Goal: Information Seeking & Learning: Check status

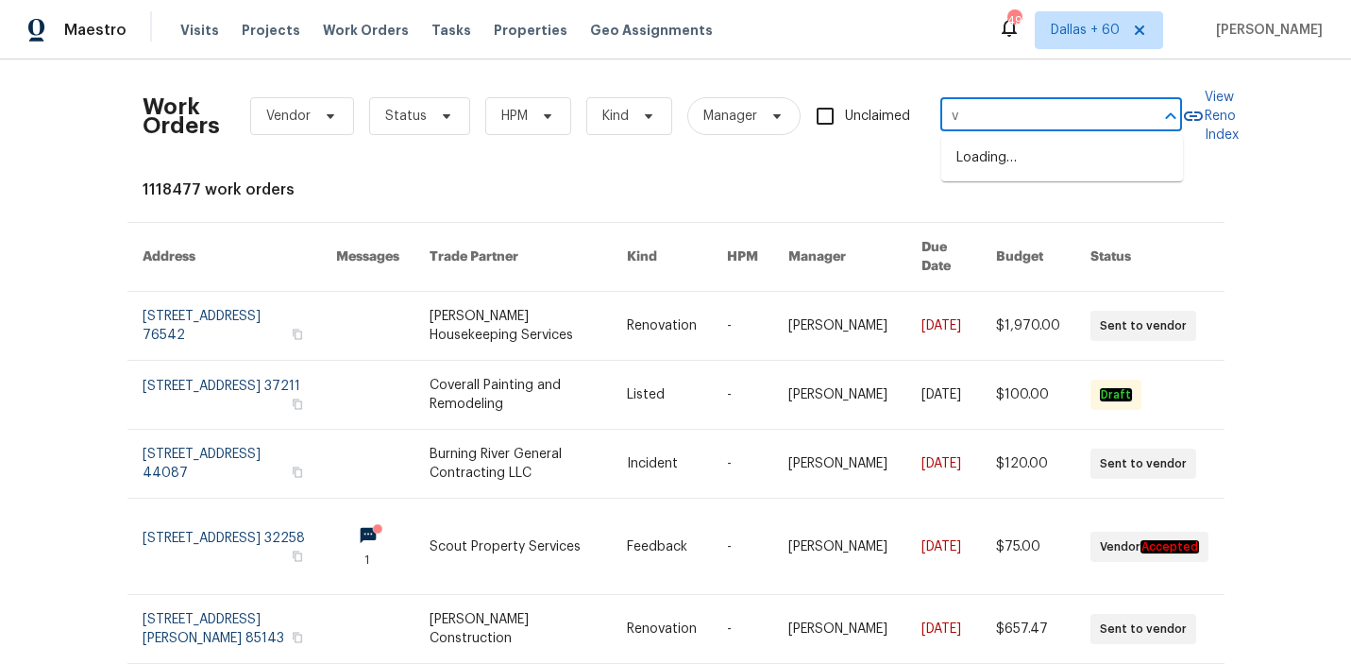
type input "v"
type input "1604 Challenger Ct"
click at [997, 174] on li "[STREET_ADDRESS]" at bounding box center [1062, 158] width 242 height 31
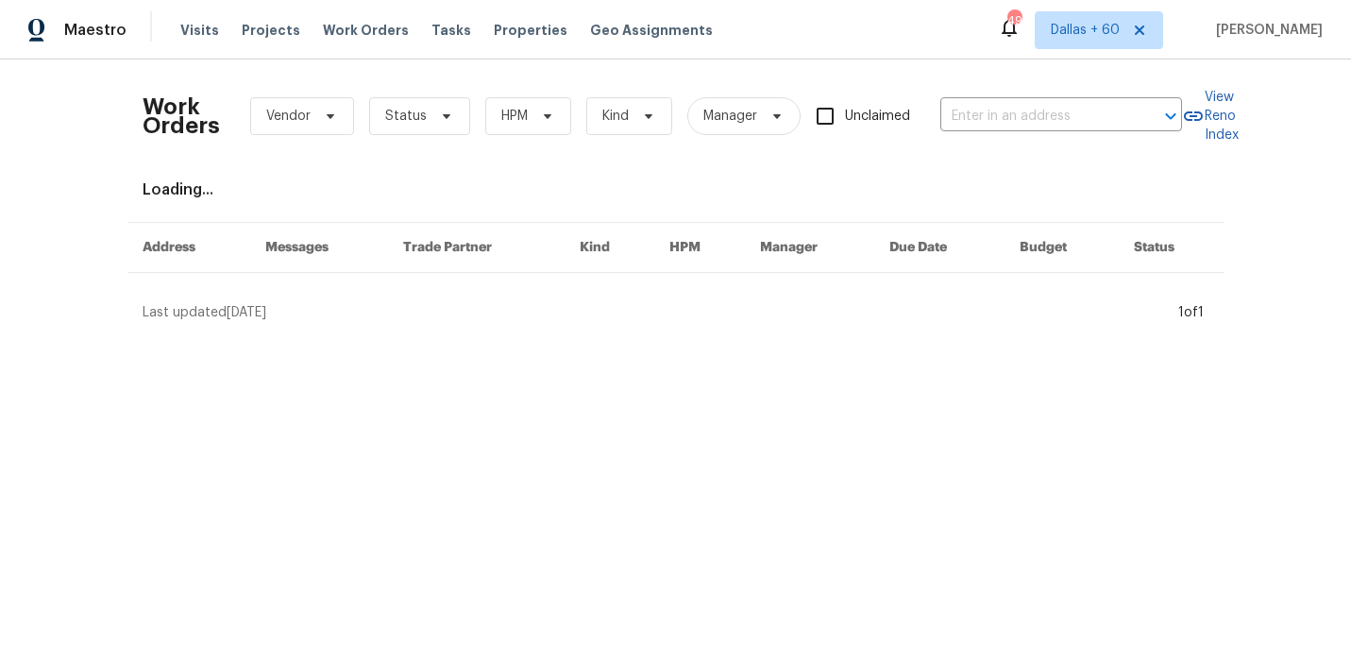
type input "[STREET_ADDRESS]"
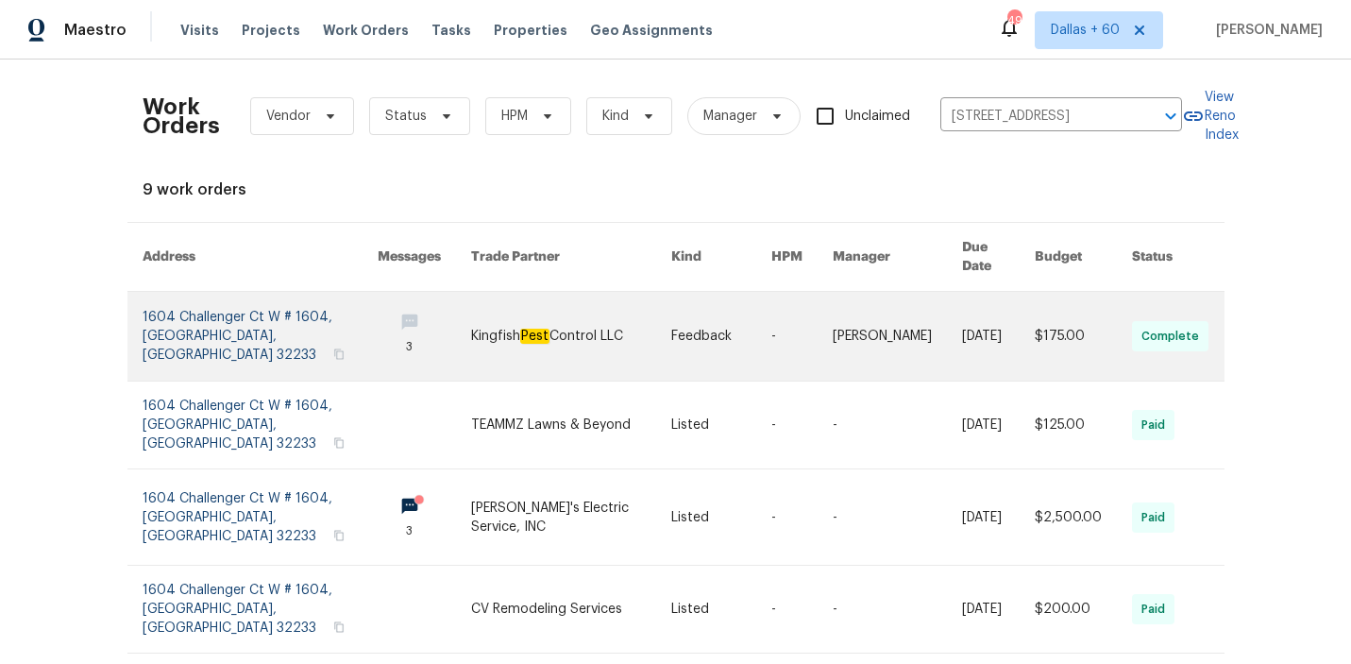
click at [567, 304] on link at bounding box center [571, 336] width 200 height 89
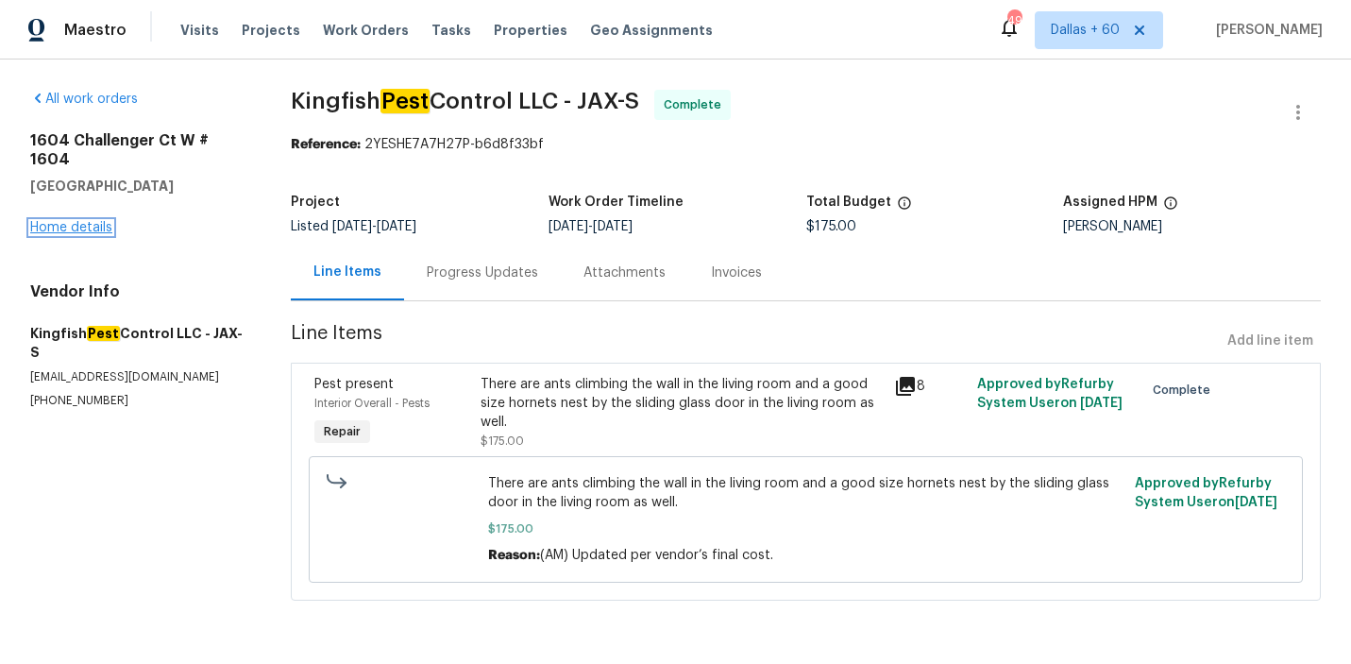
click at [72, 221] on link "Home details" at bounding box center [71, 227] width 82 height 13
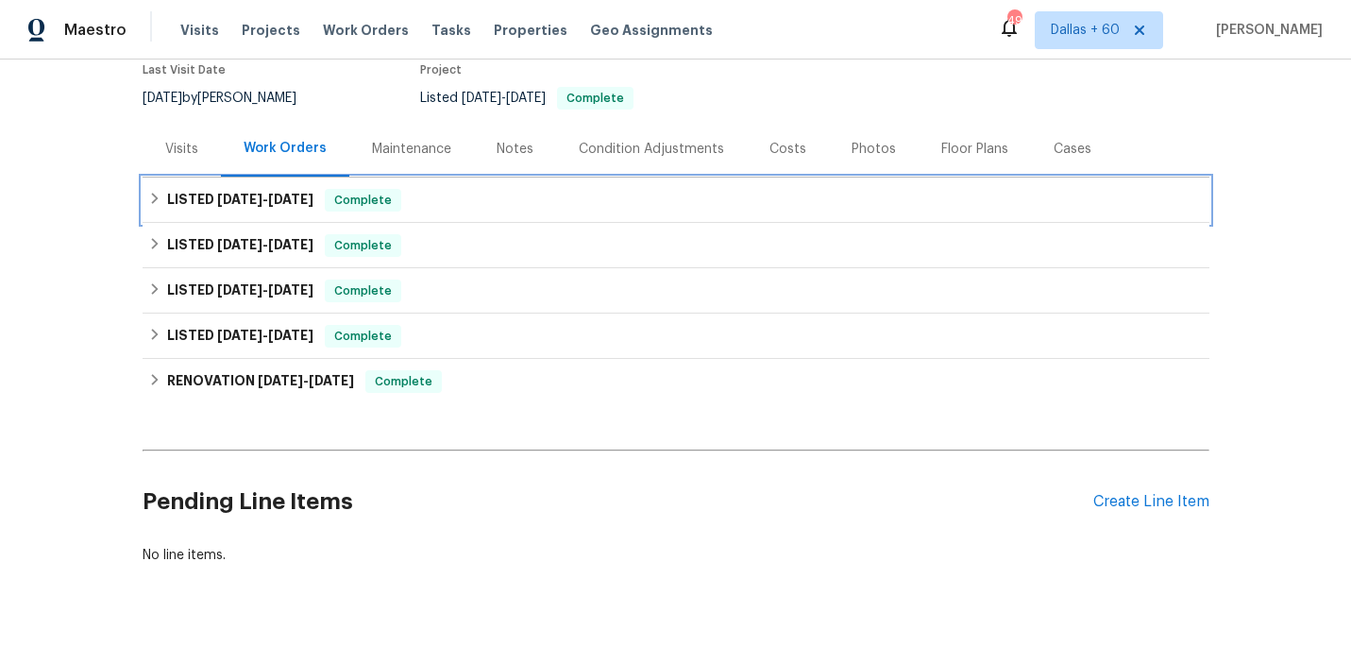
click at [547, 198] on div "LISTED [DATE] - [DATE] Complete" at bounding box center [676, 200] width 1056 height 23
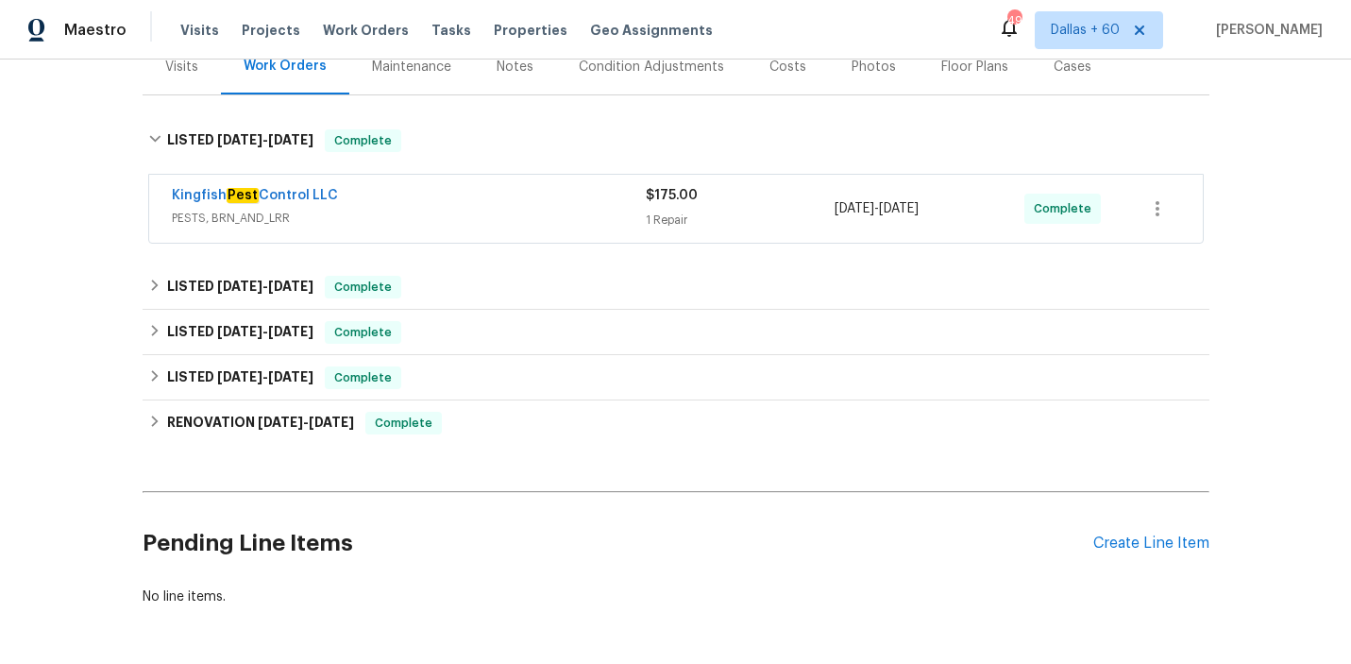
click at [547, 198] on div "Kingfish Pest Control LLC" at bounding box center [409, 197] width 474 height 23
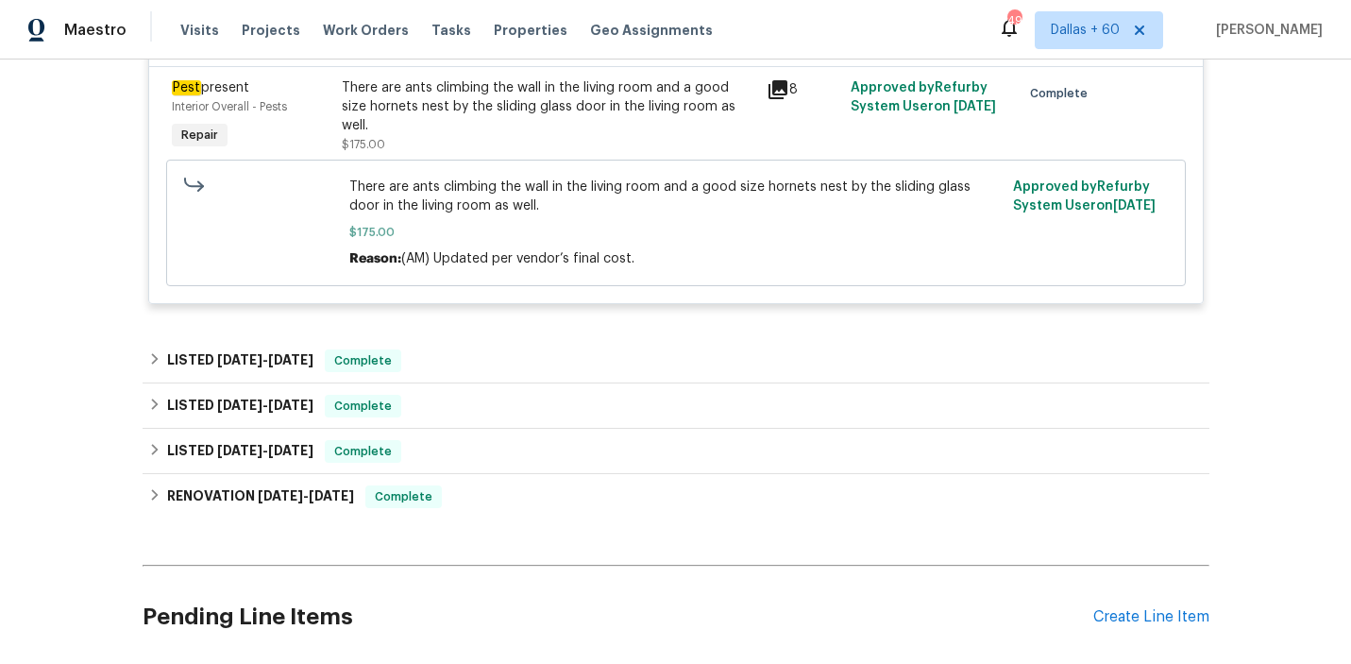
scroll to position [472, 0]
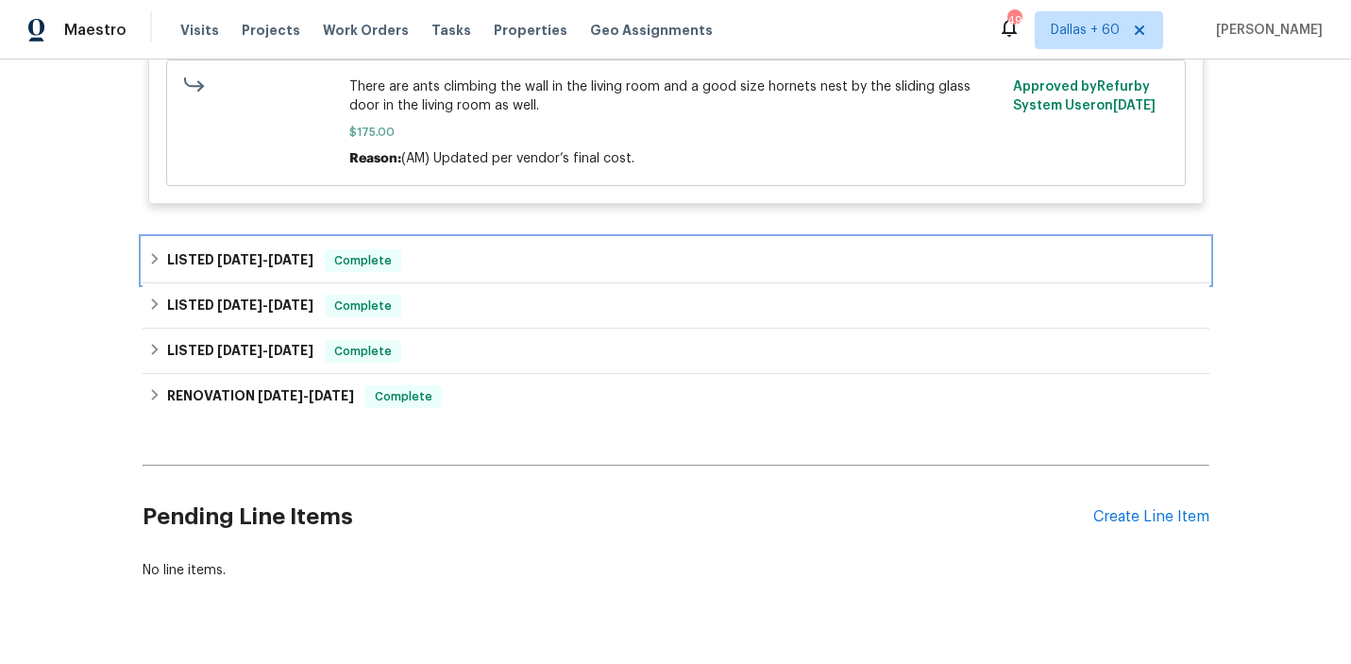
click at [547, 254] on div "LISTED [DATE] - [DATE] Complete" at bounding box center [676, 260] width 1056 height 23
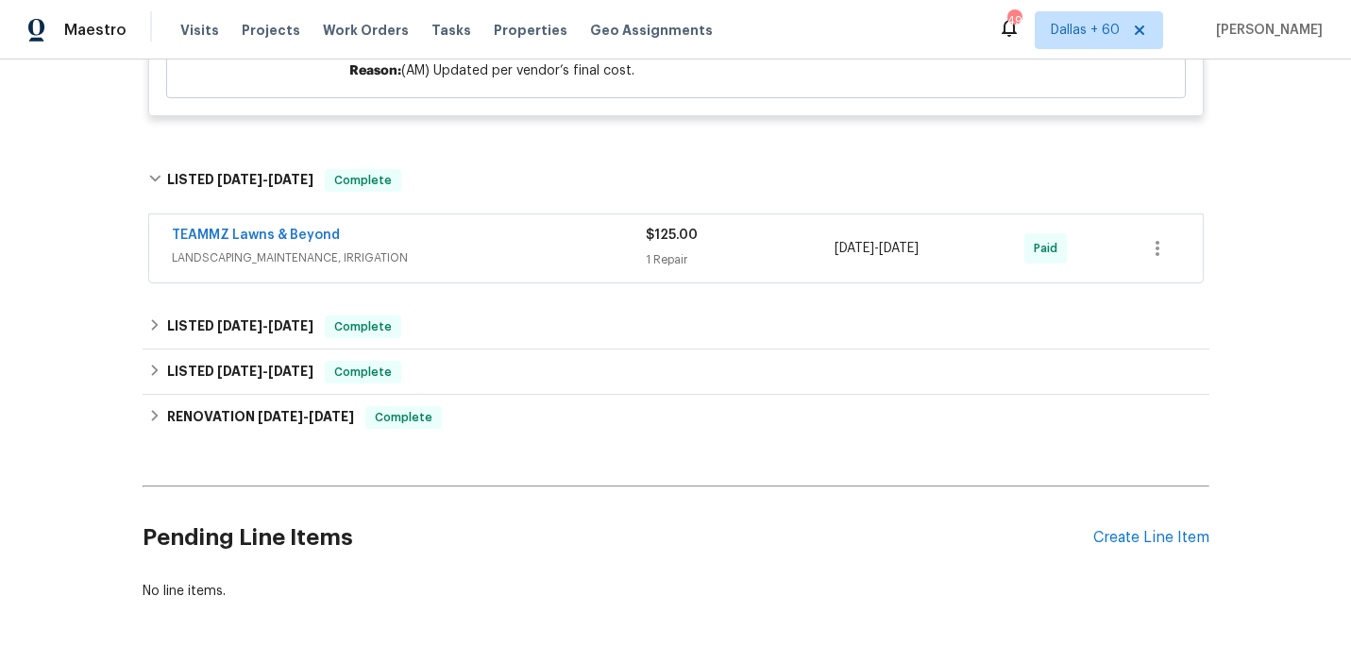
click at [547, 254] on span "LANDSCAPING_MAINTENANCE, IRRIGATION" at bounding box center [409, 257] width 474 height 19
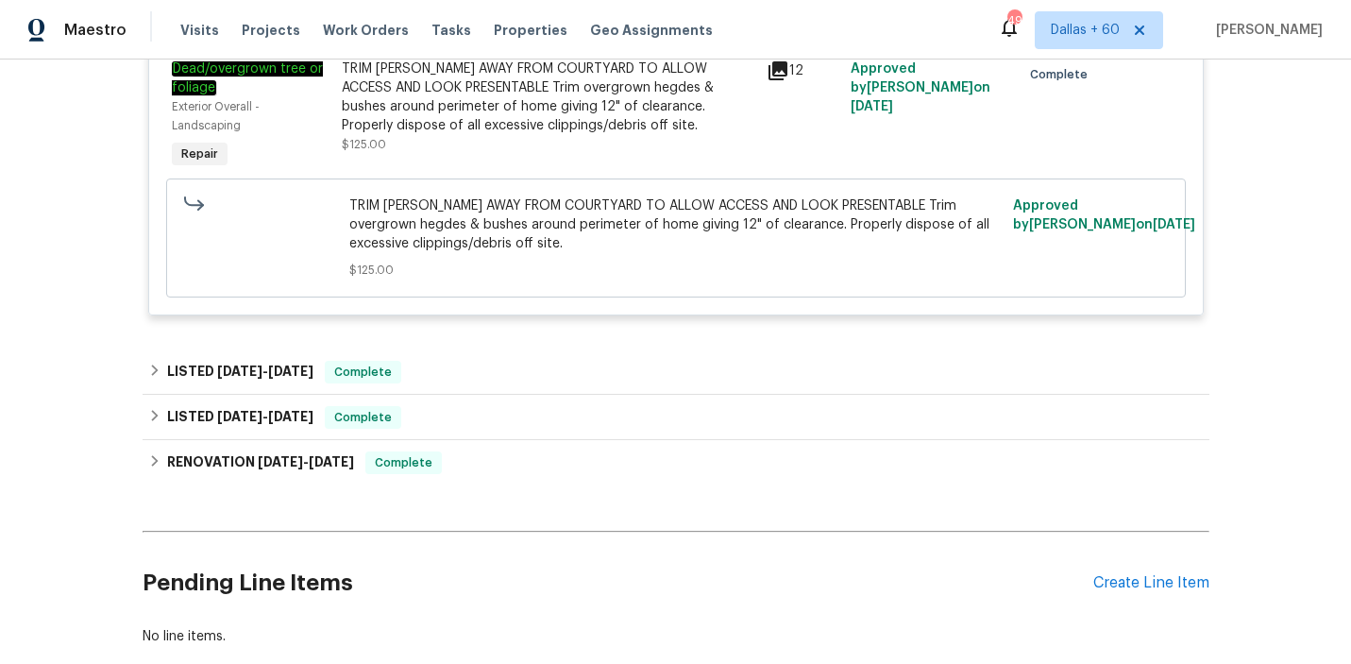
scroll to position [959, 0]
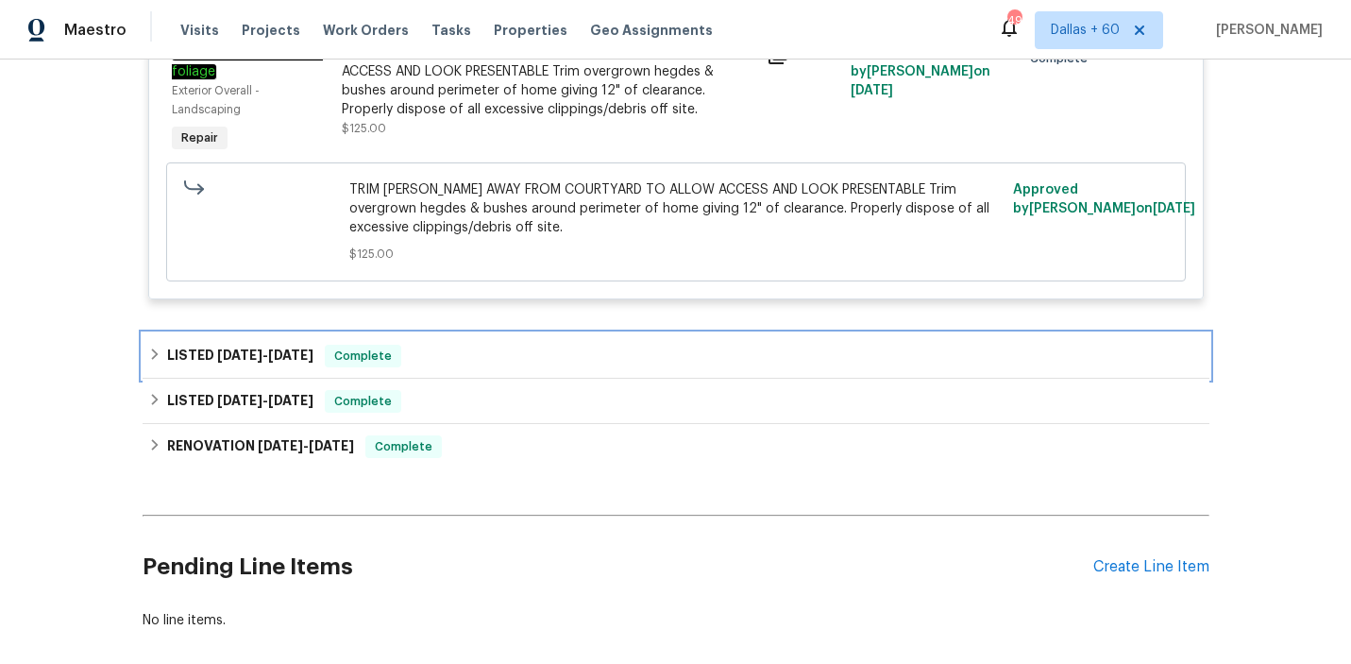
click at [546, 350] on div "LISTED [DATE] - [DATE] Complete" at bounding box center [676, 356] width 1056 height 23
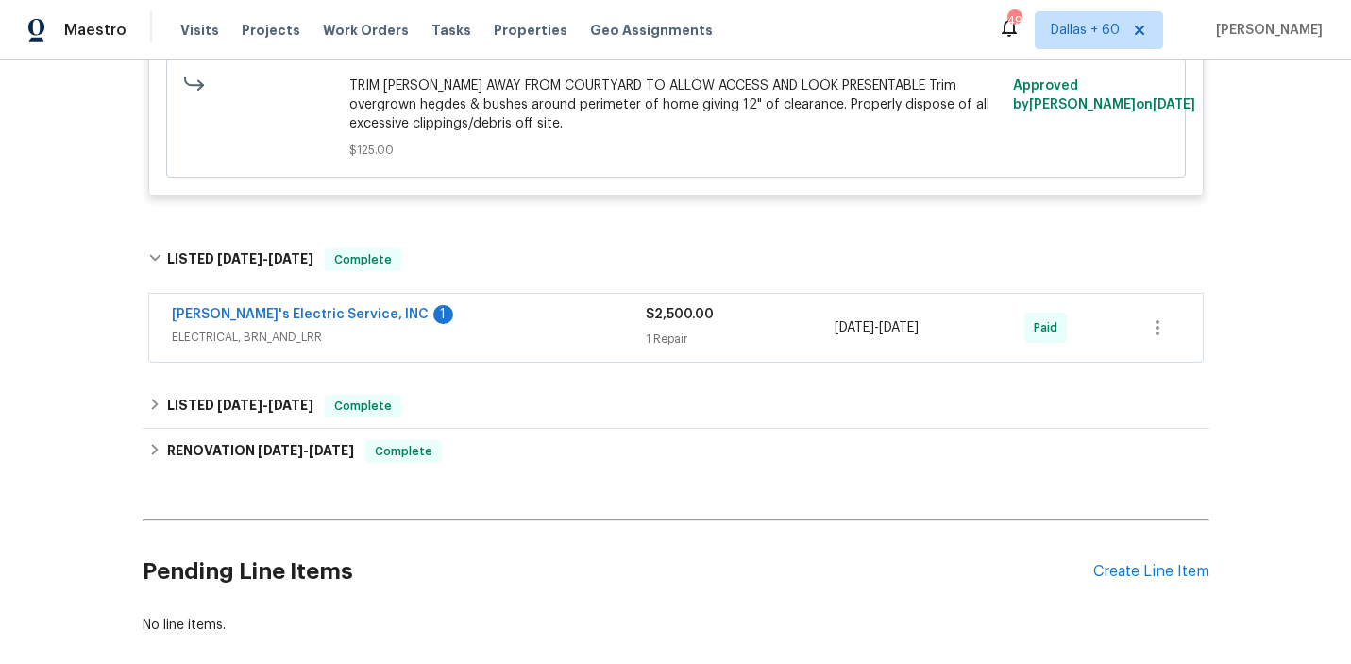
click at [546, 349] on div "[PERSON_NAME]'s Electric Service, INC 1 ELECTRICAL, BRN_AND_LRR" at bounding box center [409, 327] width 474 height 45
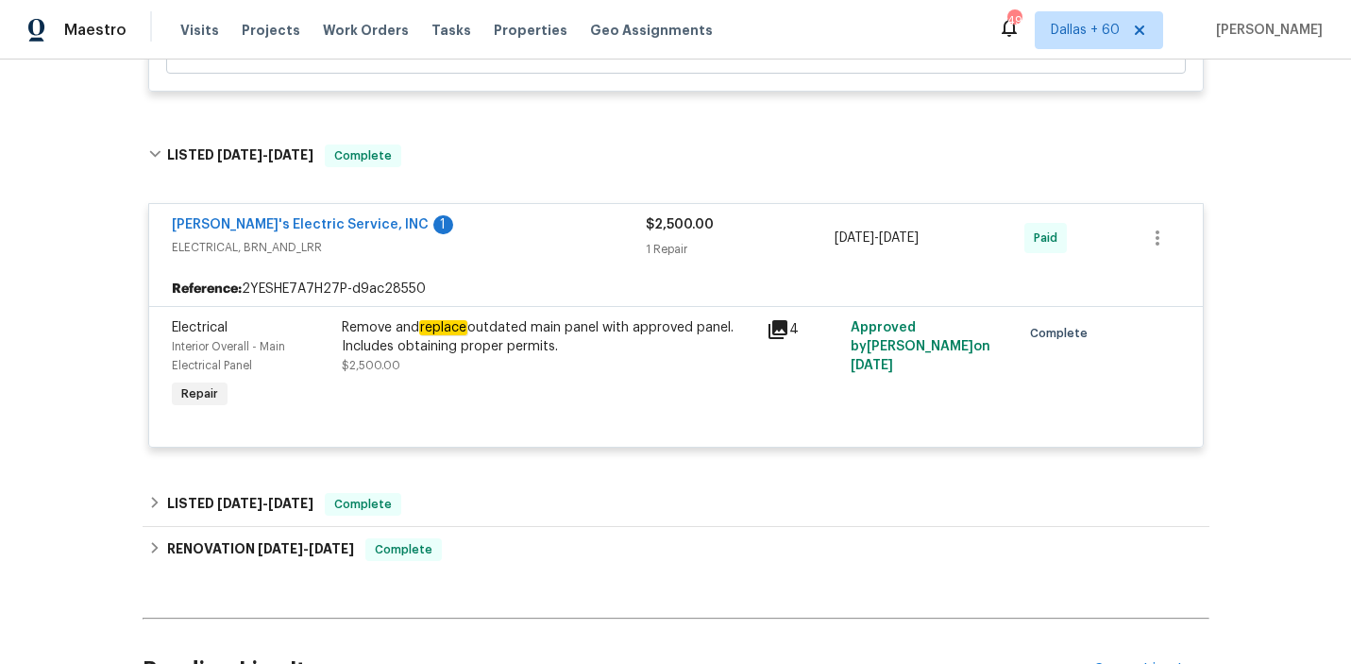
scroll to position [1367, 0]
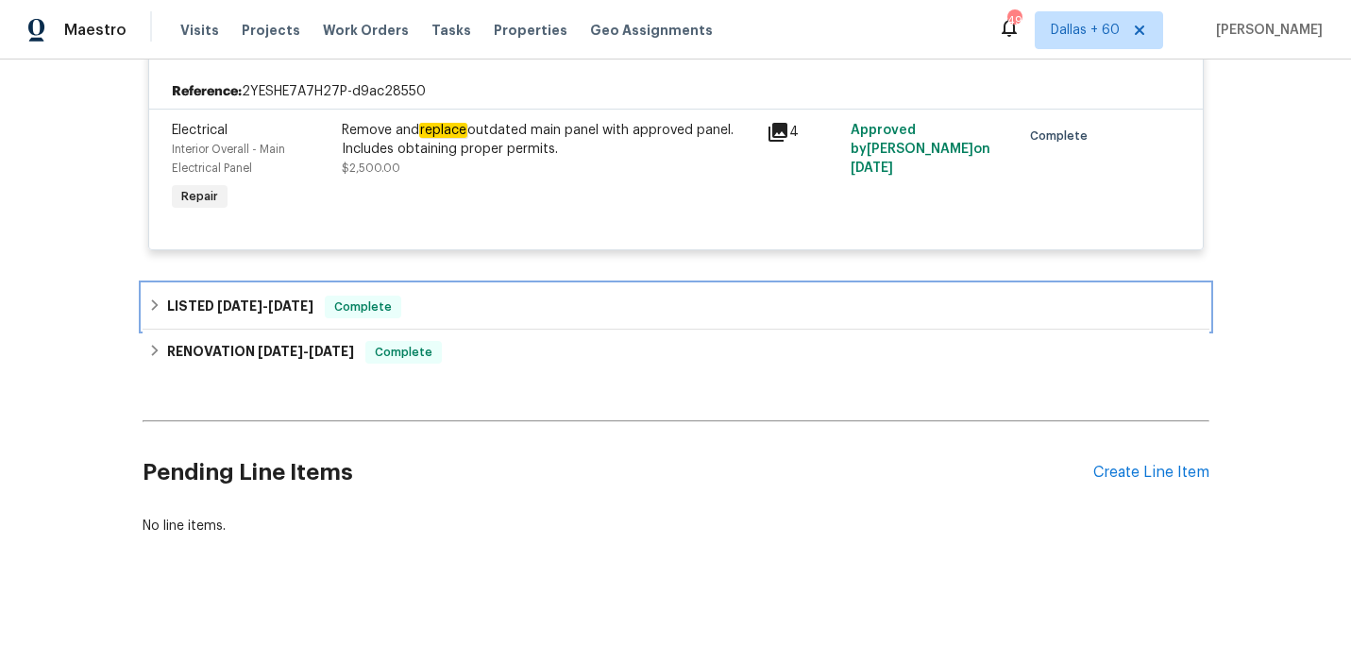
click at [467, 306] on div "LISTED [DATE] - [DATE] Complete" at bounding box center [676, 307] width 1056 height 23
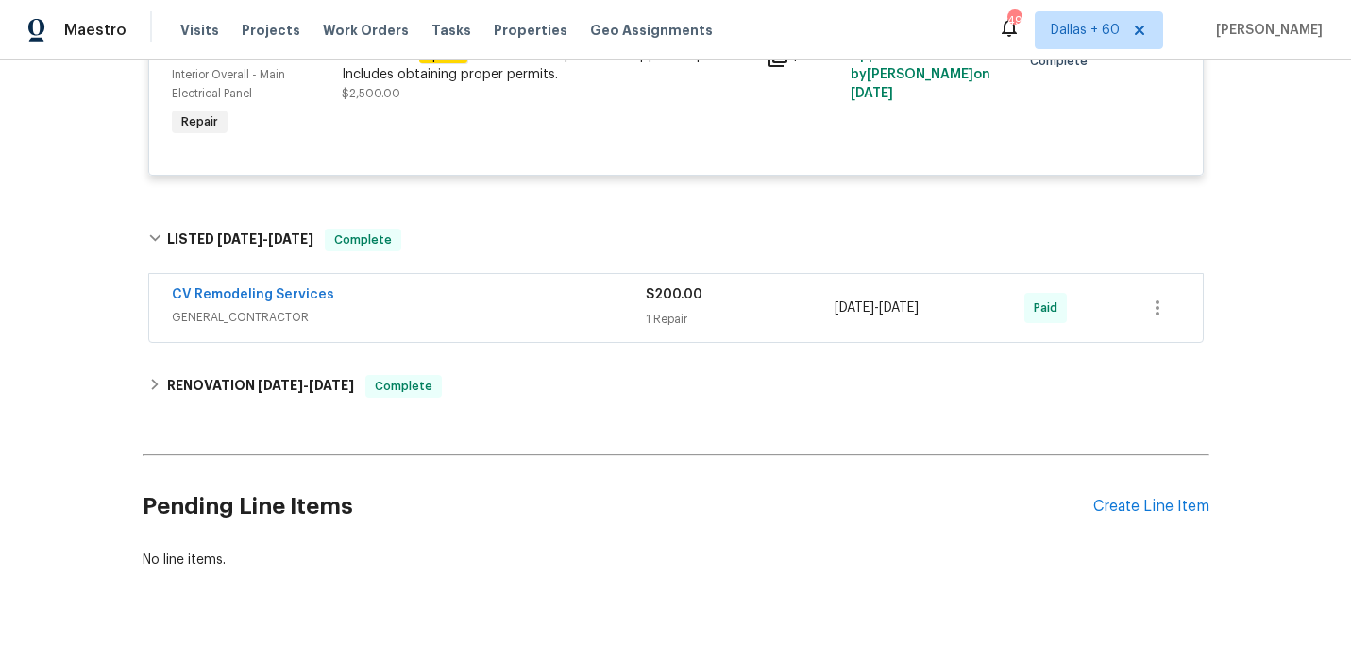
click at [467, 306] on div "CV Remodeling Services" at bounding box center [409, 296] width 474 height 23
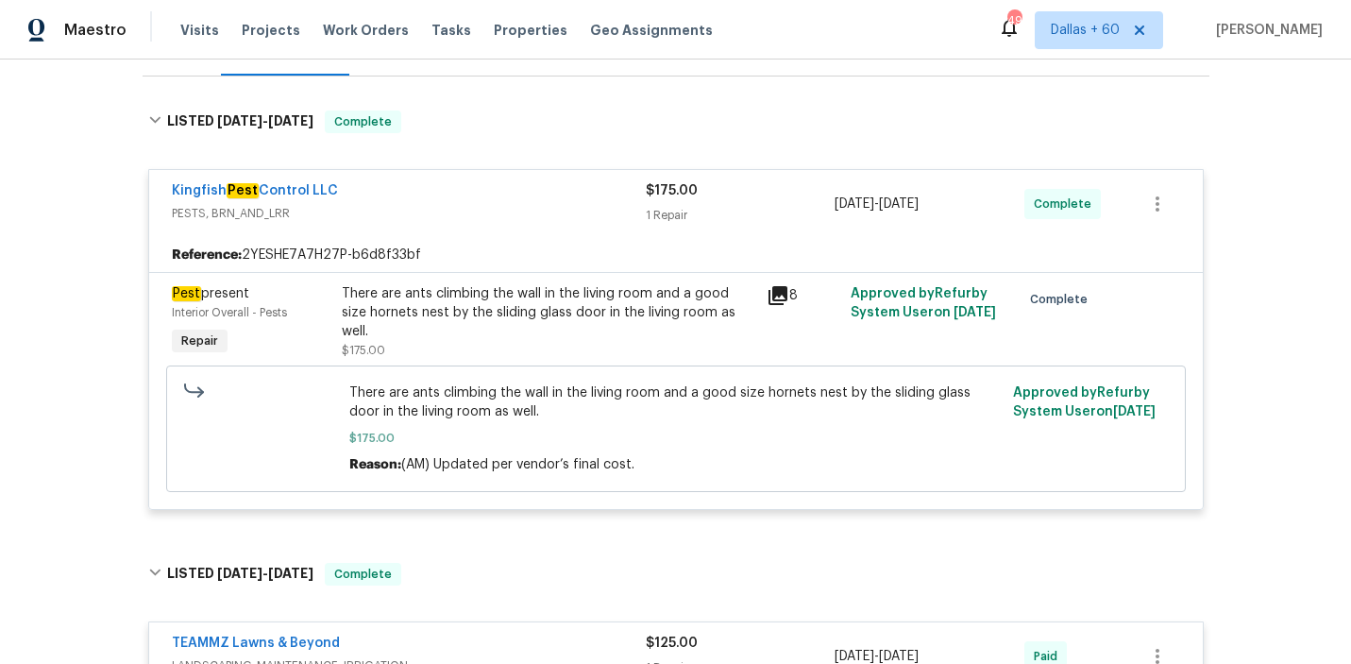
scroll to position [0, 0]
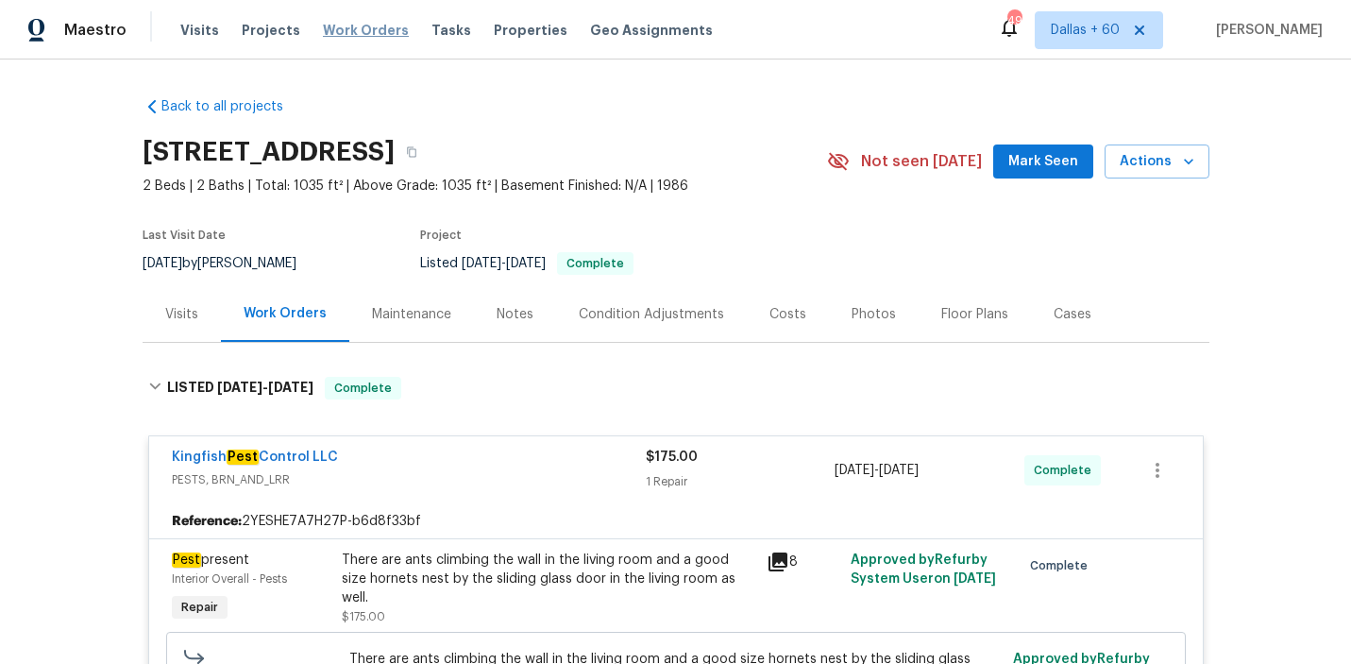
click at [358, 25] on span "Work Orders" at bounding box center [366, 30] width 86 height 19
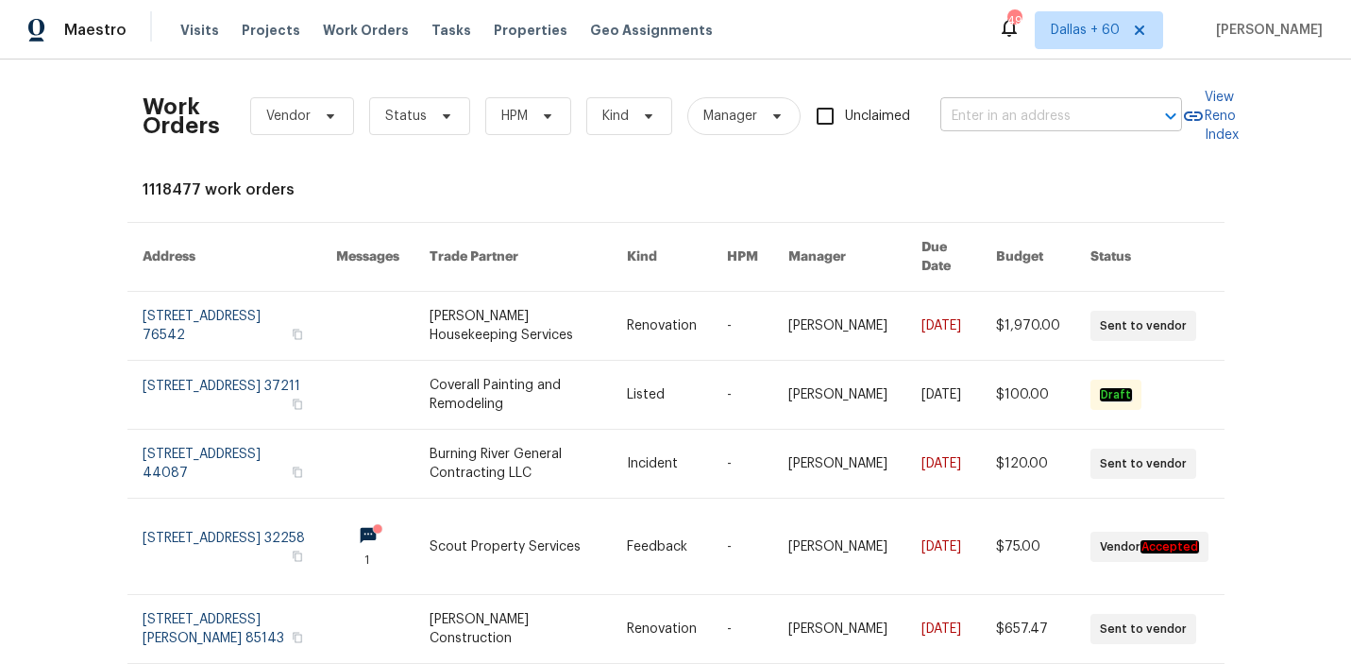
click at [985, 104] on input "text" at bounding box center [1034, 116] width 189 height 29
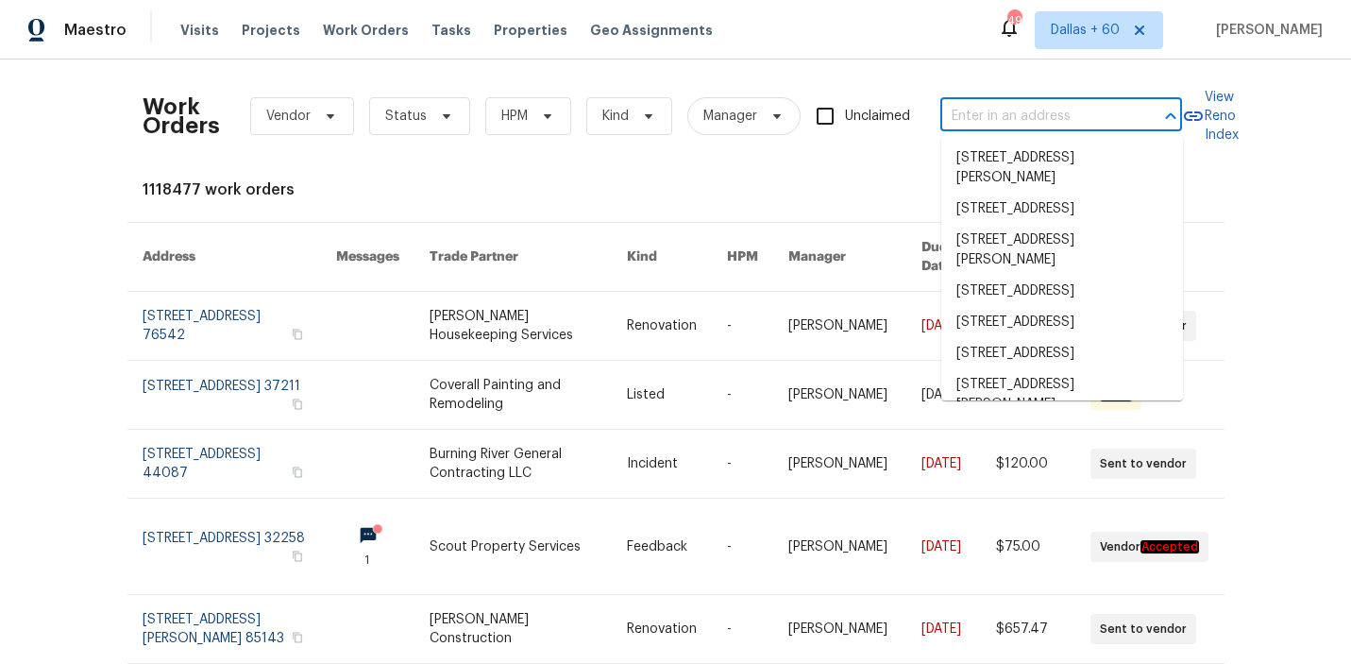
paste input "[STREET_ADDRESS]"
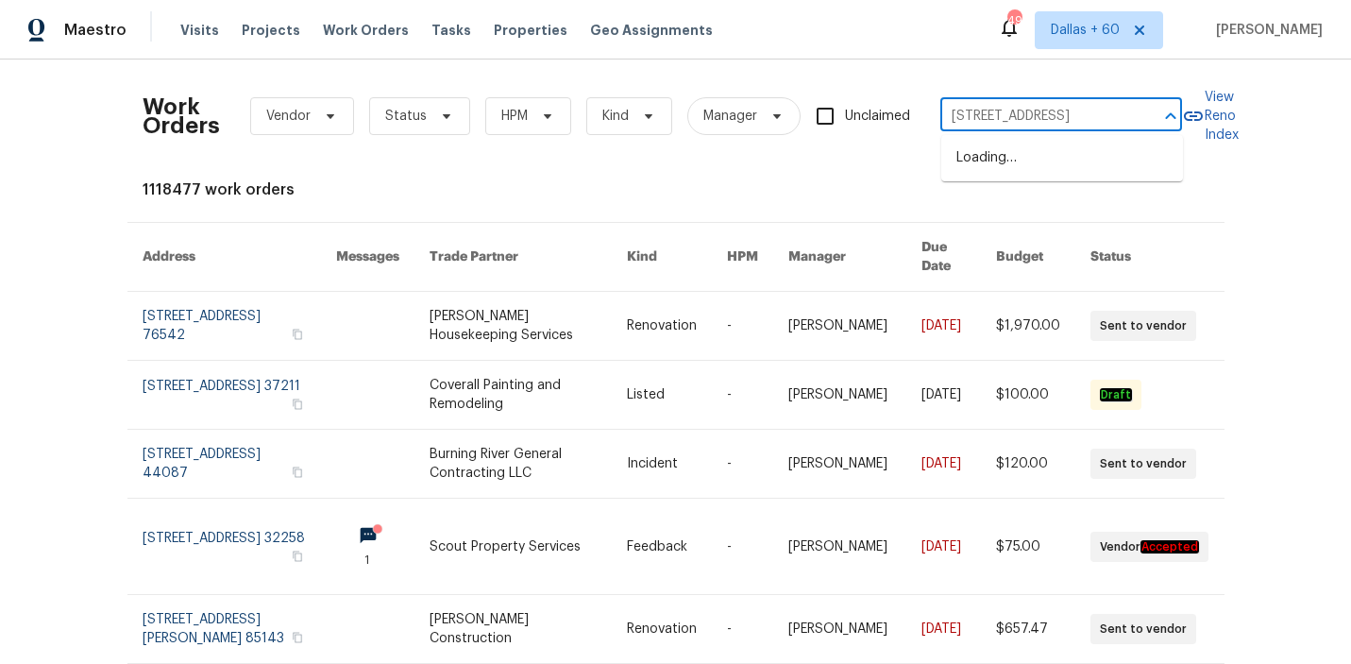
type input "[STREET_ADDRESS]"
click at [1039, 169] on li "[STREET_ADDRESS]" at bounding box center [1062, 158] width 242 height 31
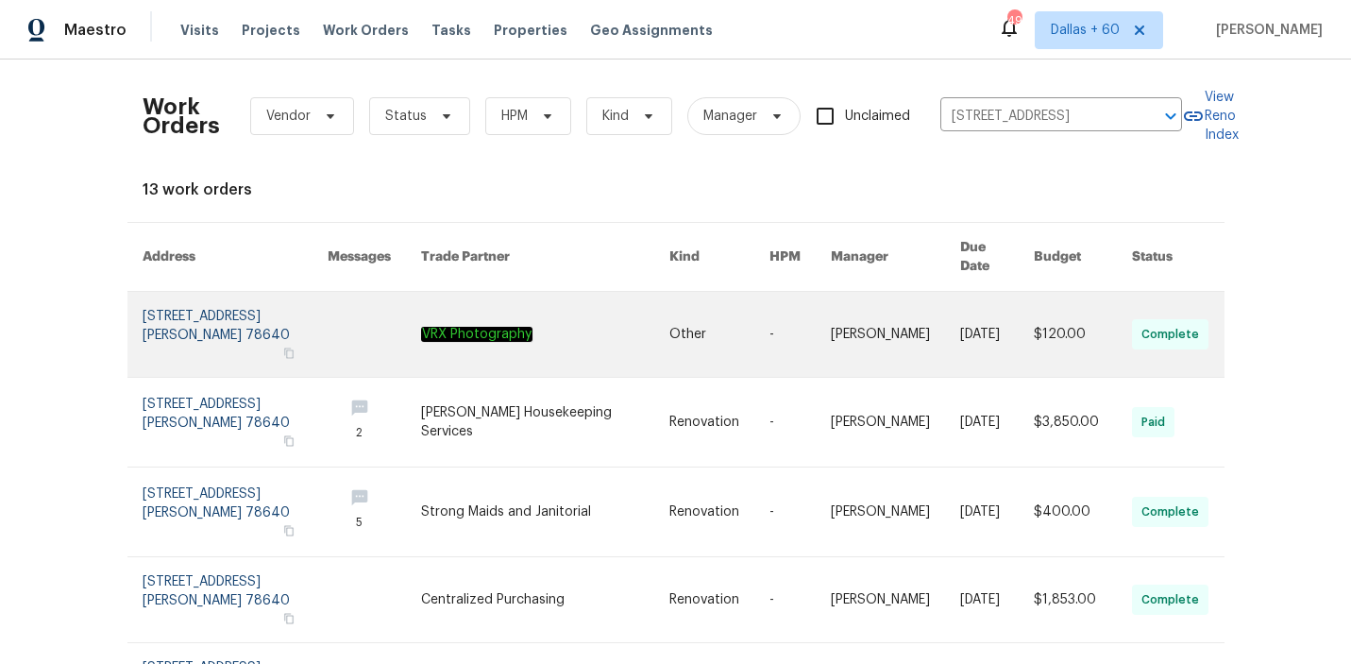
click at [621, 313] on link at bounding box center [545, 334] width 249 height 85
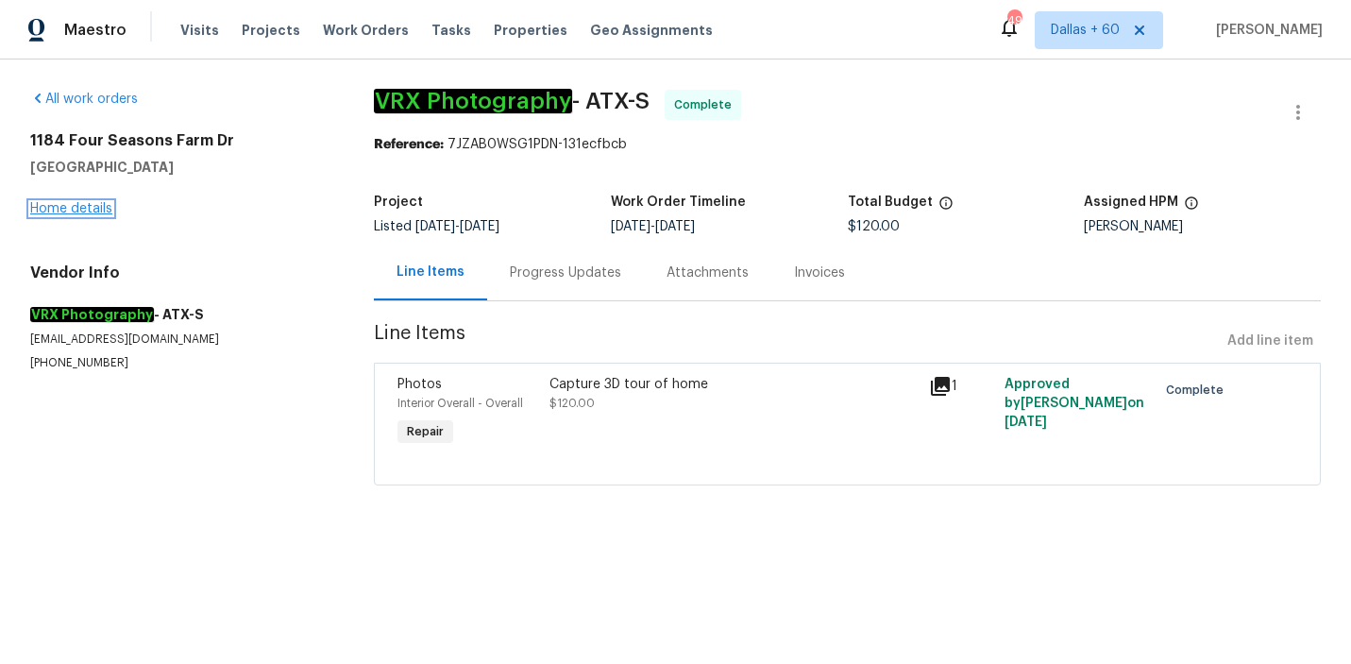
click at [74, 212] on link "Home details" at bounding box center [71, 208] width 82 height 13
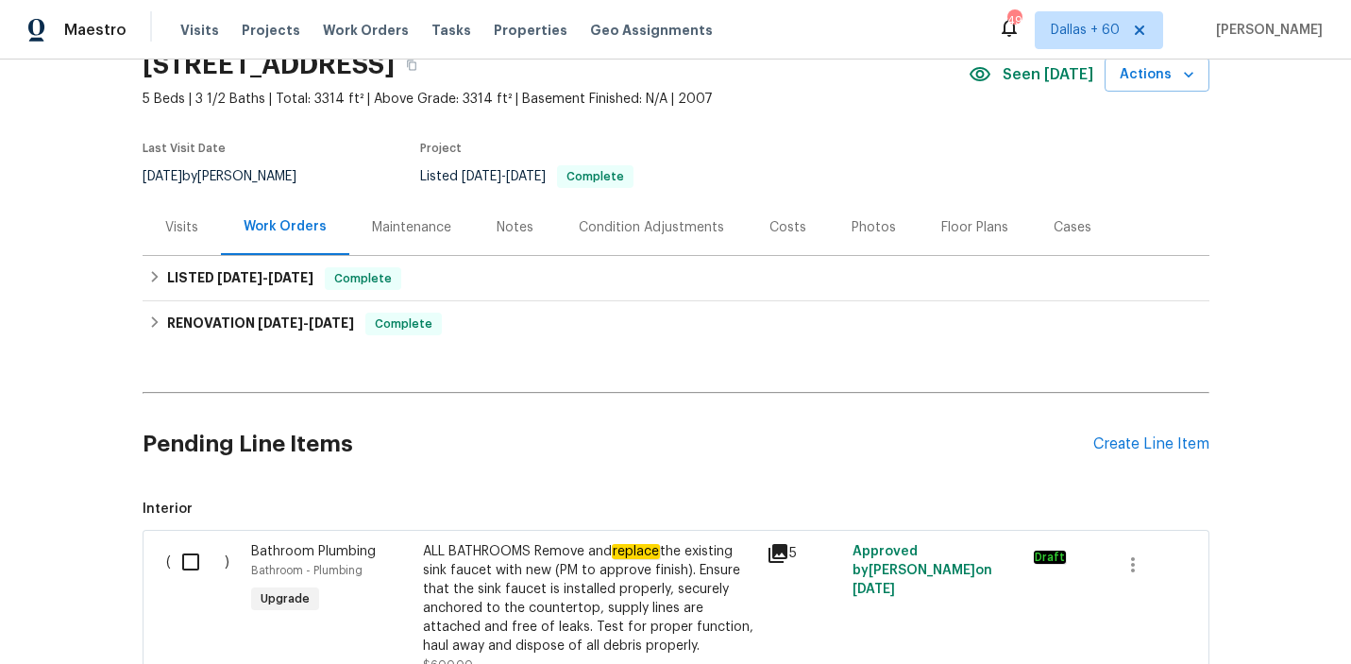
scroll to position [88, 0]
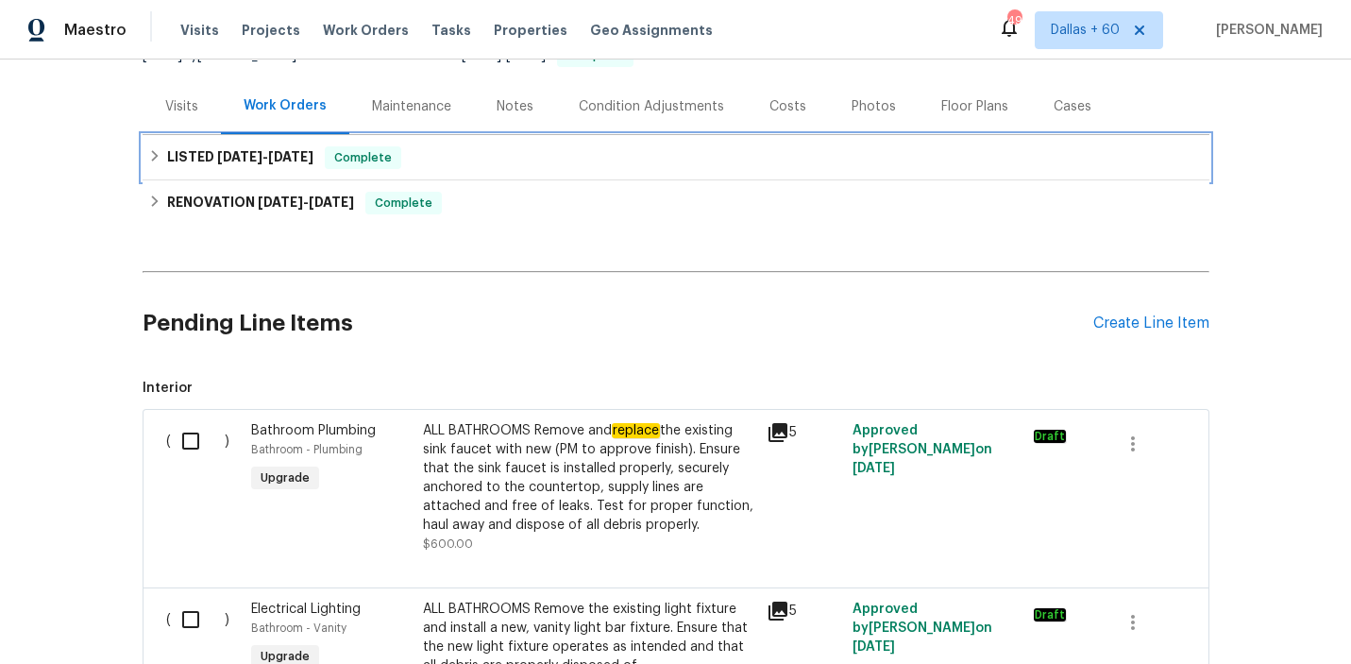
click at [607, 168] on div "LISTED [DATE] - [DATE] Complete" at bounding box center [676, 157] width 1056 height 23
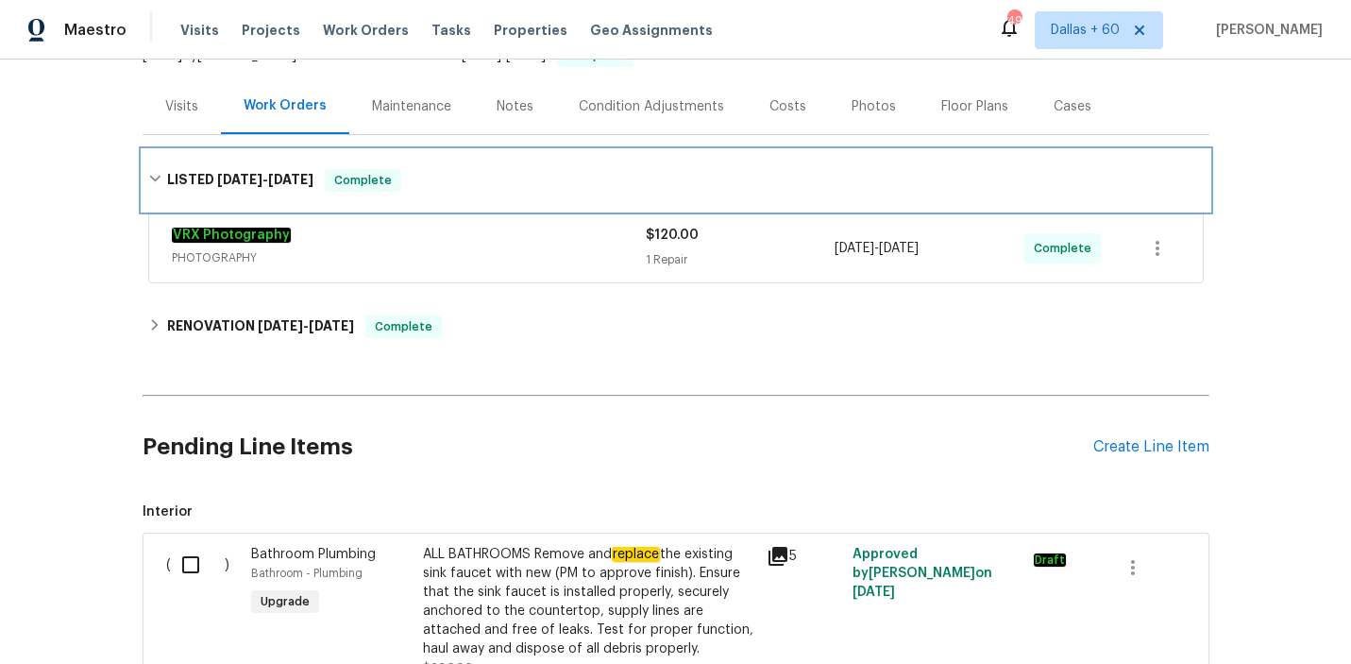
scroll to position [241, 0]
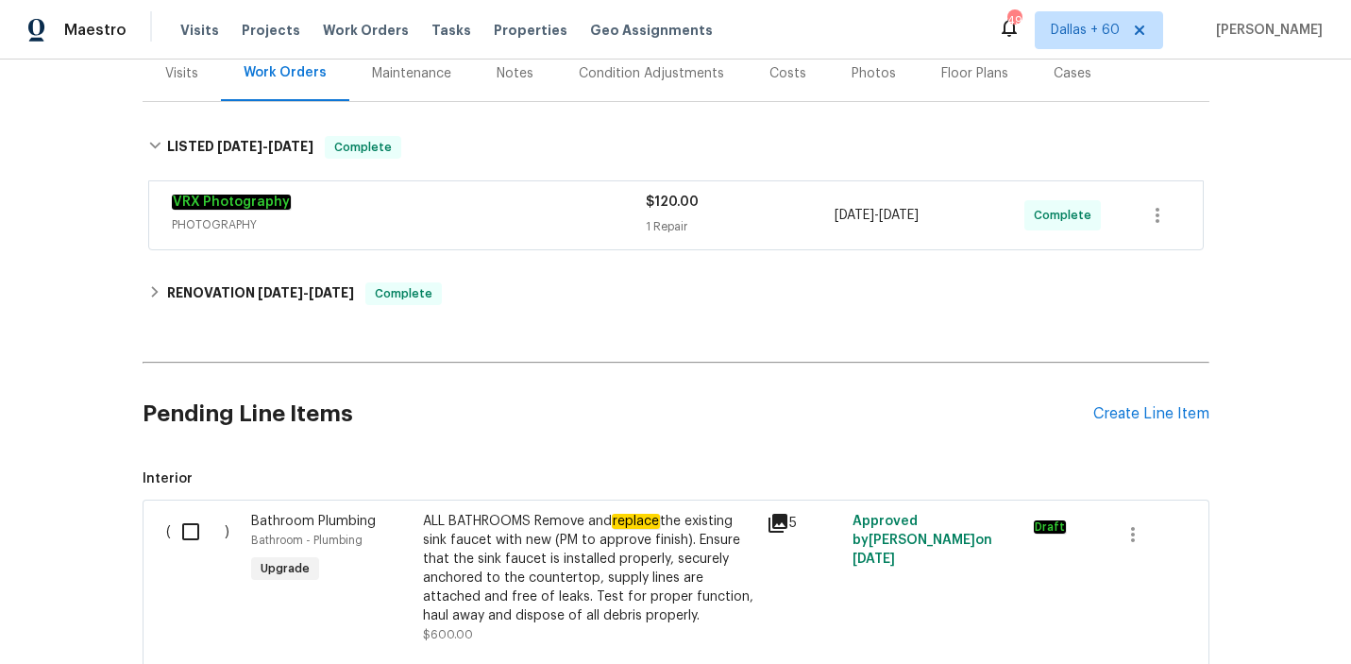
click at [587, 219] on span "PHOTOGRAPHY" at bounding box center [409, 224] width 474 height 19
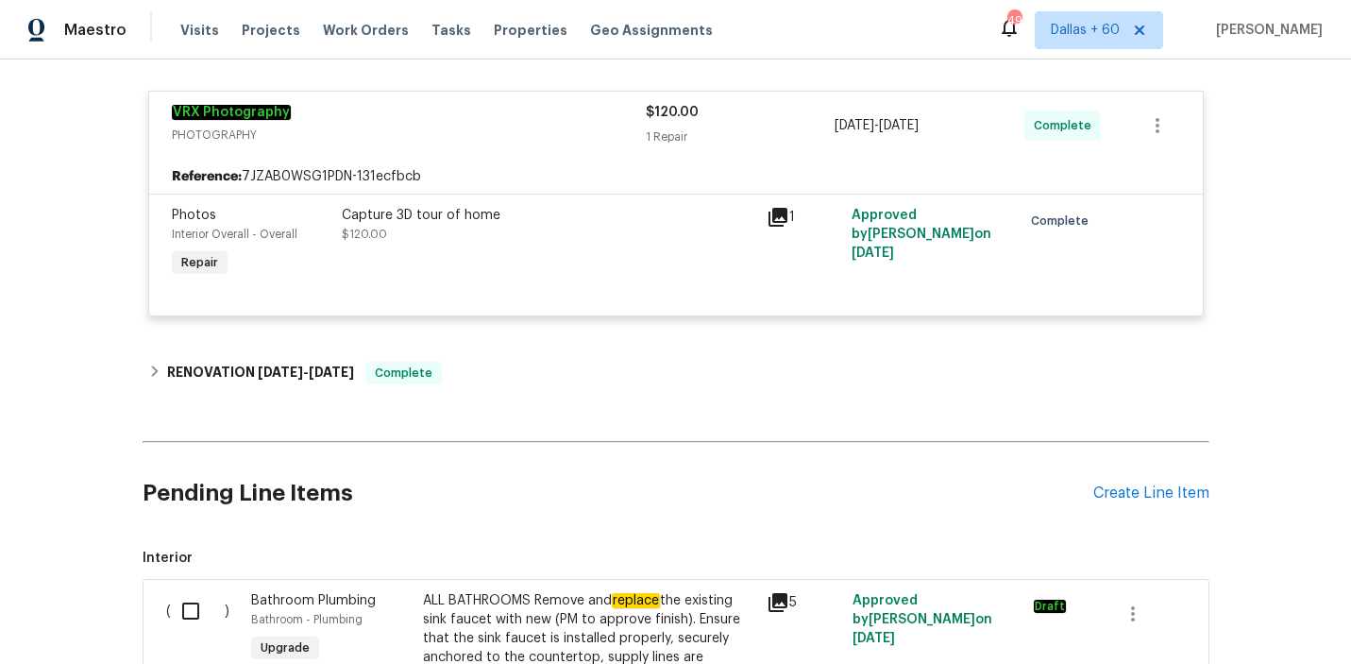
scroll to position [348, 0]
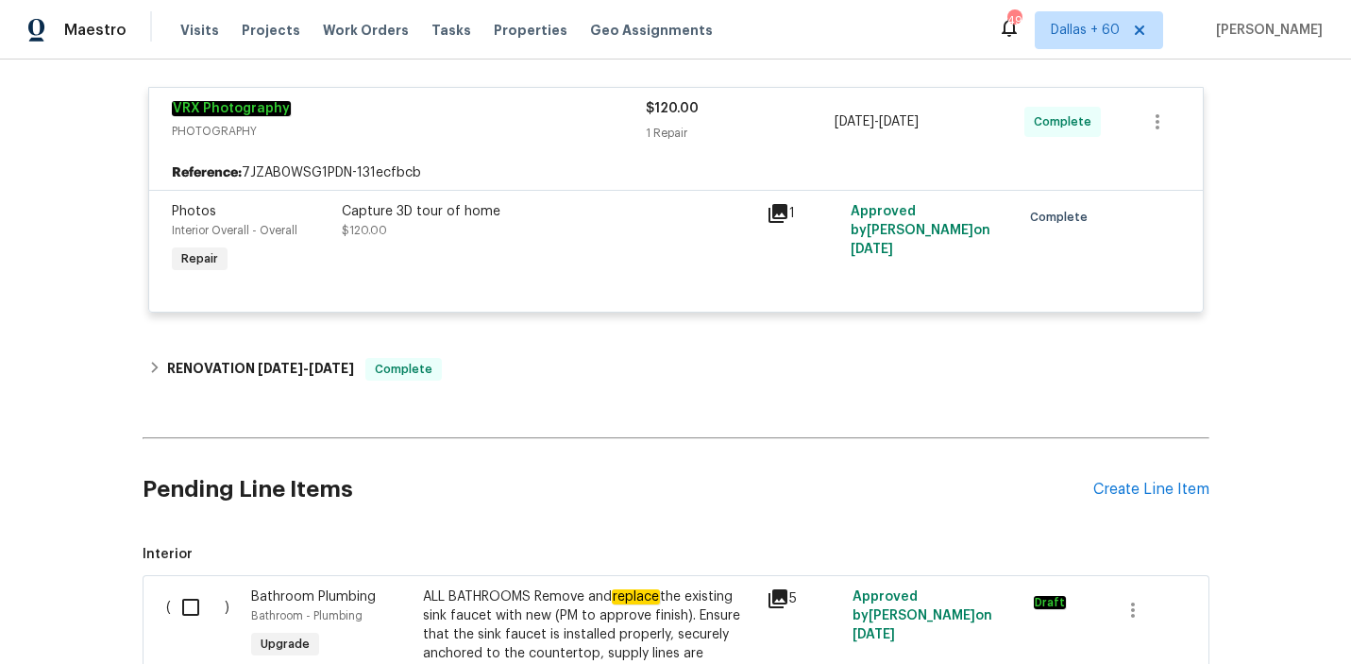
click at [556, 343] on div "Back to all projects [STREET_ADDRESS] 5 Beds | 3 1/2 Baths | Total: 3314 ft² | …" at bounding box center [676, 463] width 1067 height 1458
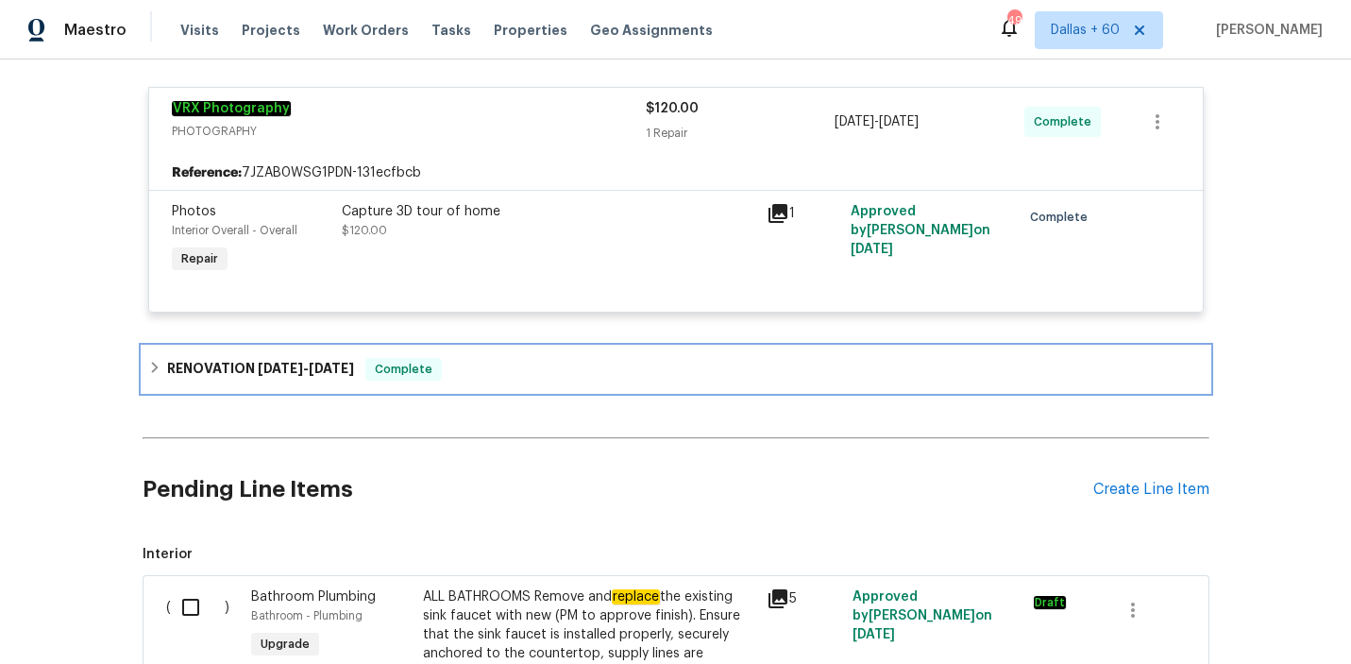
click at [556, 356] on div "RENOVATION [DATE] - [DATE] Complete" at bounding box center [676, 369] width 1067 height 45
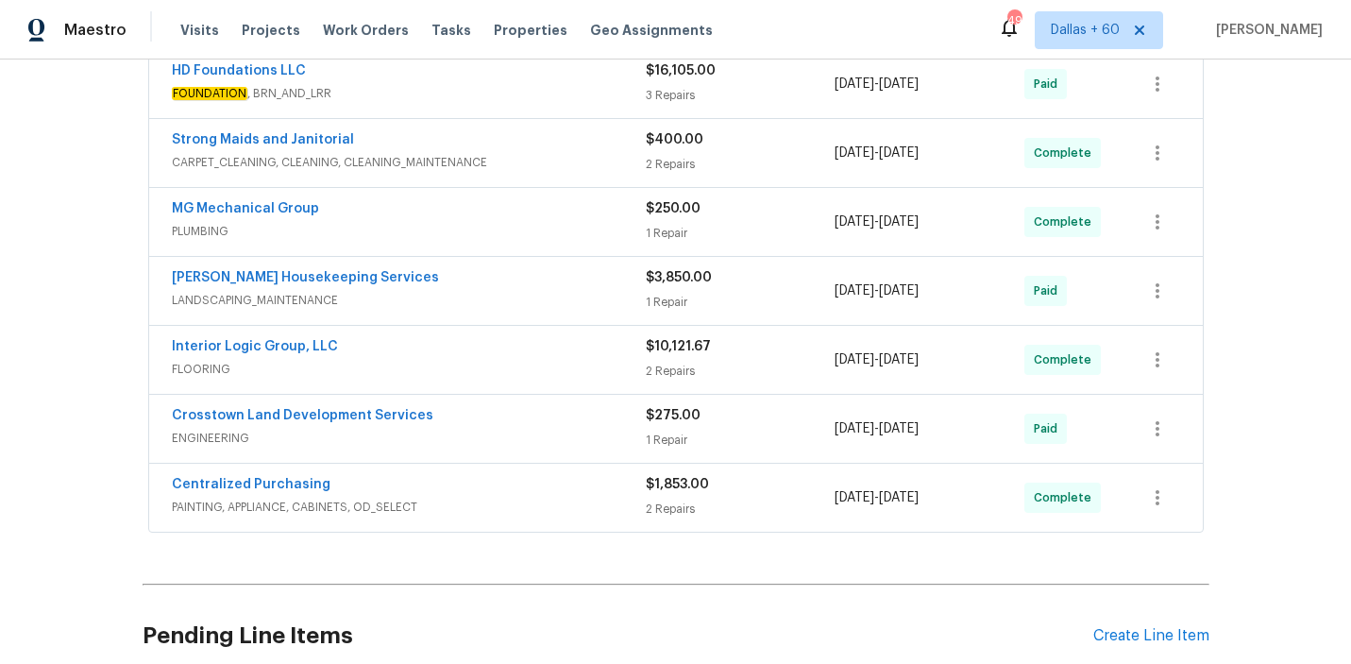
scroll to position [931, 0]
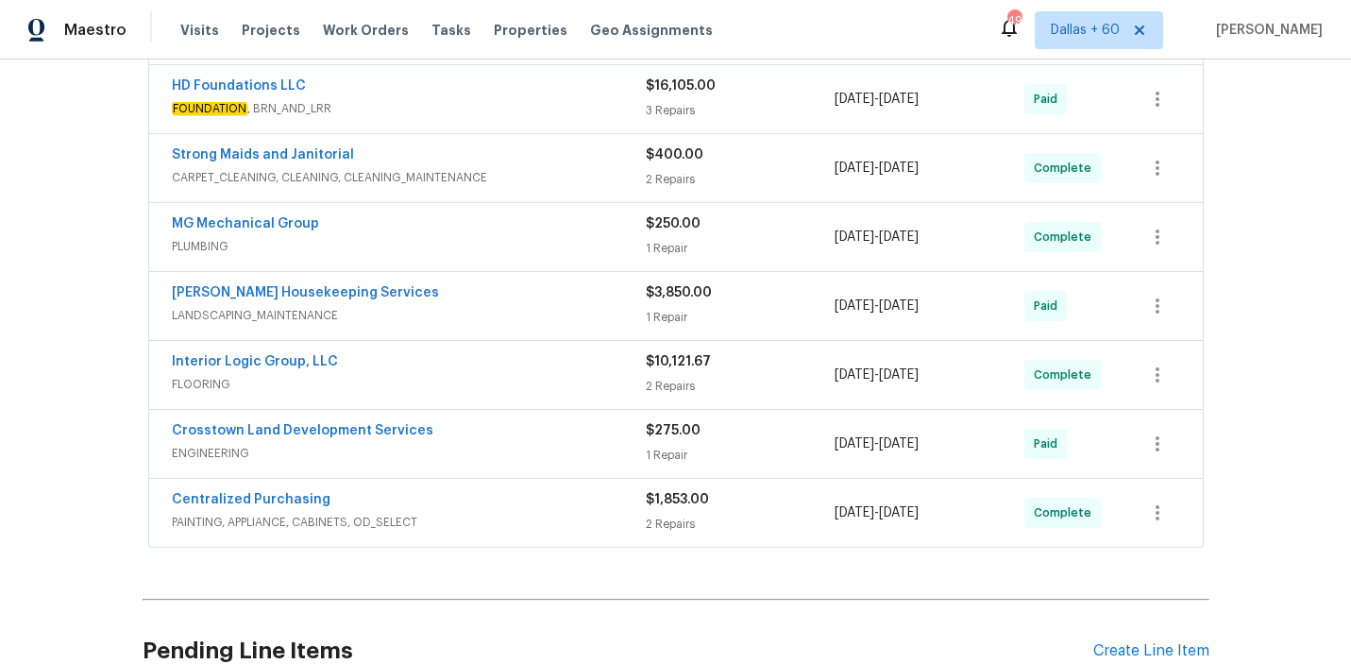
click at [581, 383] on span "FLOORING" at bounding box center [409, 384] width 474 height 19
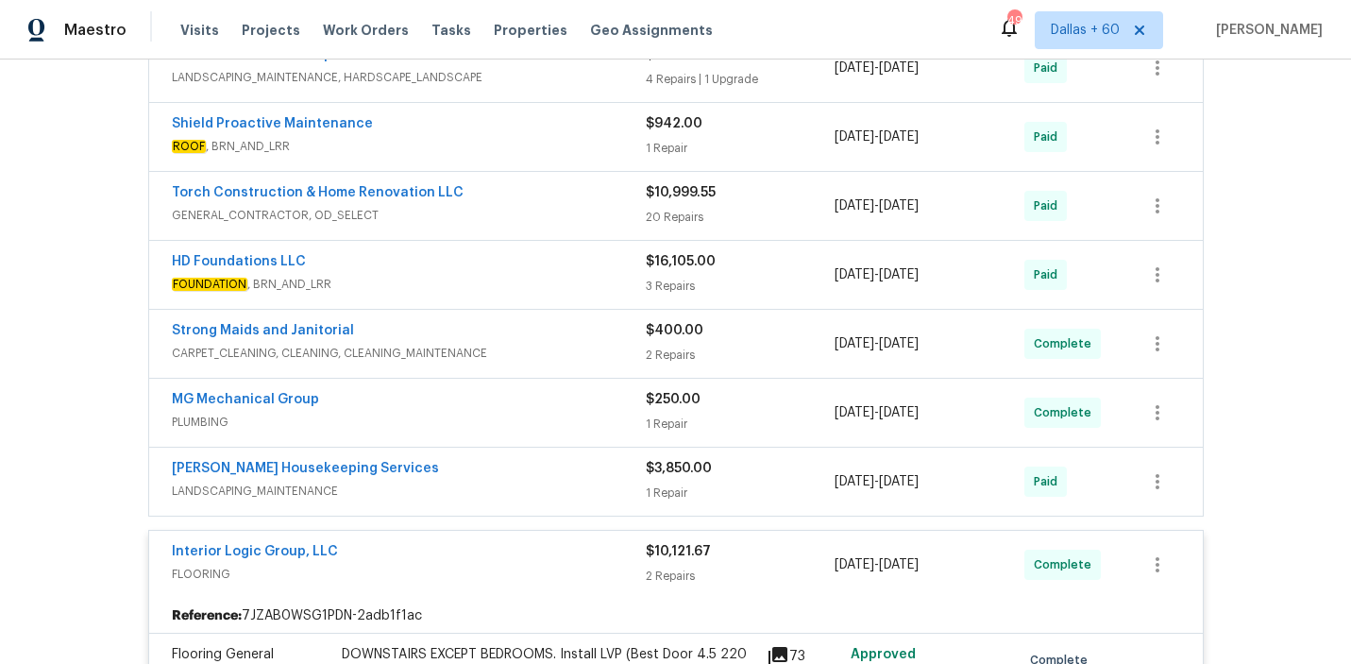
scroll to position [722, 0]
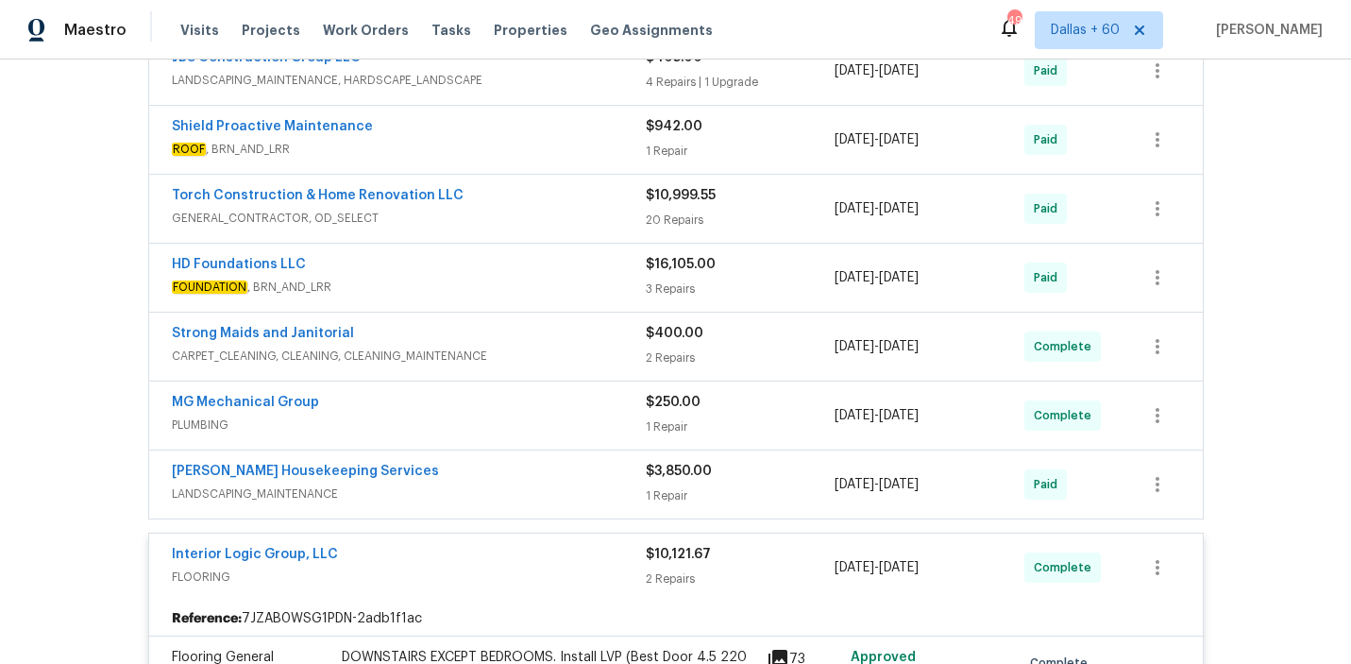
click at [551, 264] on div "HD Foundations LLC" at bounding box center [409, 266] width 474 height 23
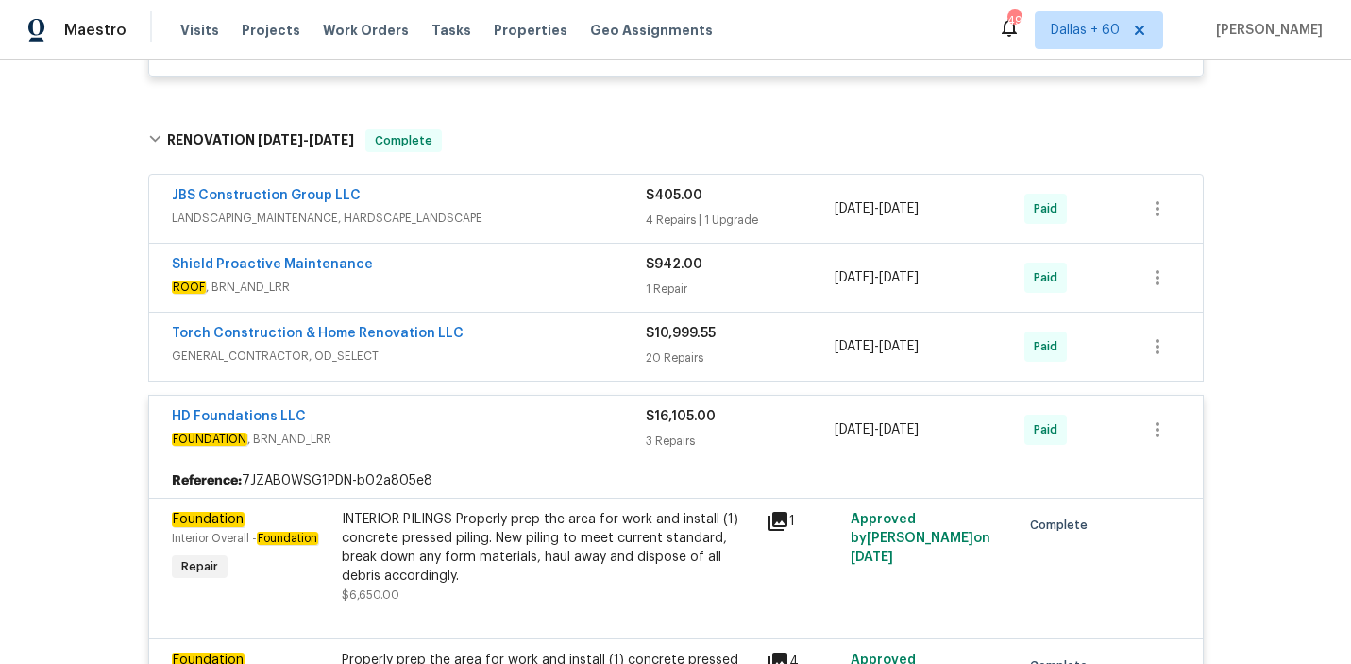
scroll to position [584, 0]
click at [560, 197] on div "JBS Construction Group LLC" at bounding box center [409, 198] width 474 height 23
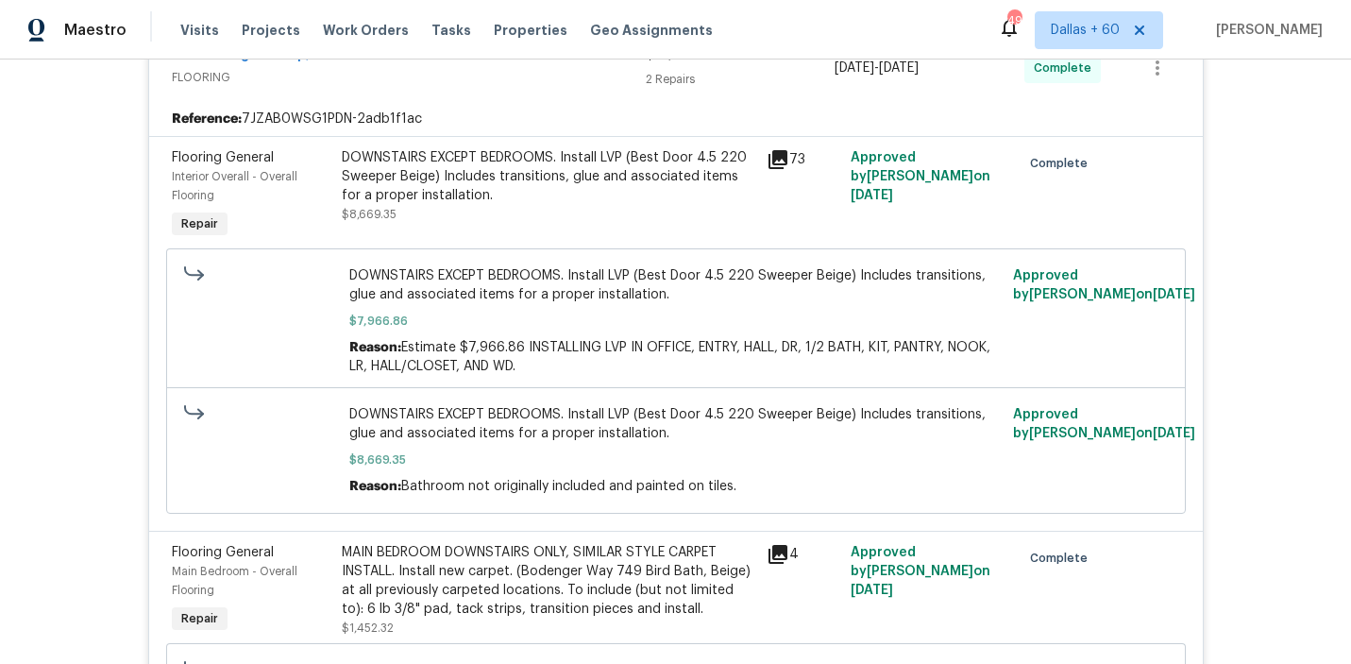
scroll to position [2839, 0]
drag, startPoint x: 337, startPoint y: 160, endPoint x: 526, endPoint y: 168, distance: 189.0
click at [526, 168] on div "DOWNSTAIRS EXCEPT BEDROOMS. Install LVP (Best Door 4.5 220 Sweeper Beige) Inclu…" at bounding box center [548, 195] width 425 height 106
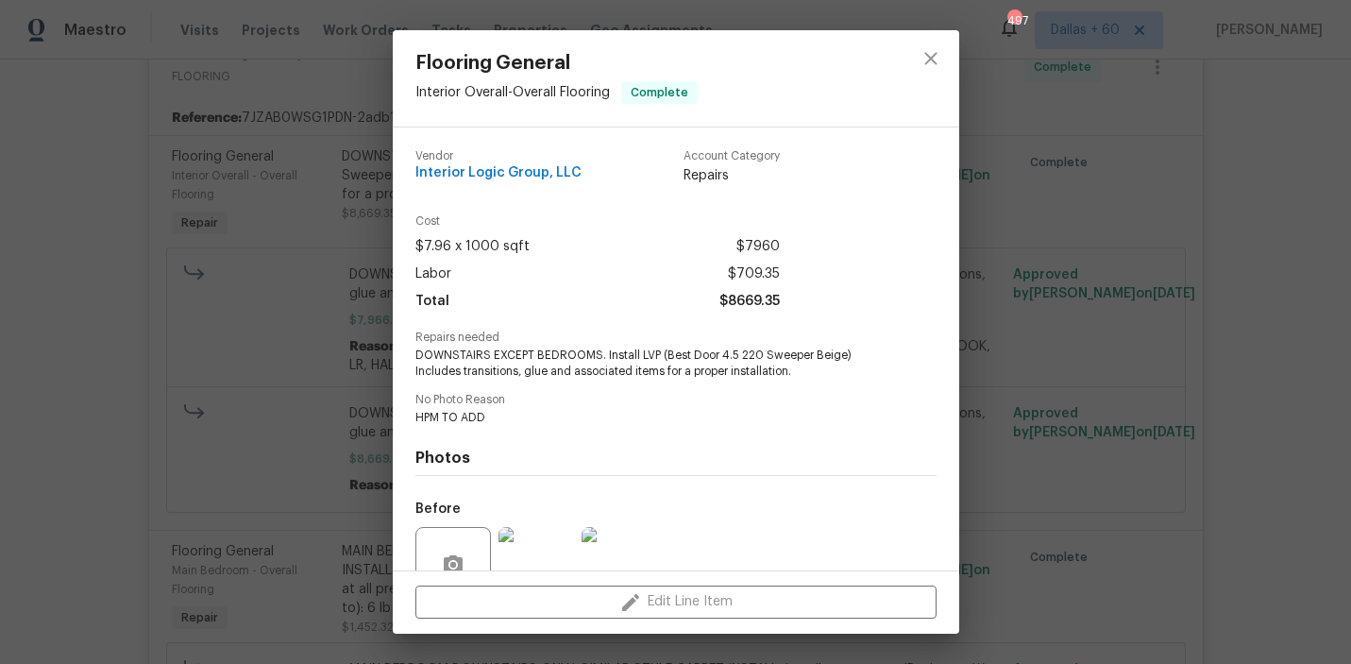
click at [100, 374] on div "Flooring General Interior Overall - Overall Flooring Complete Vendor Interior L…" at bounding box center [675, 332] width 1351 height 664
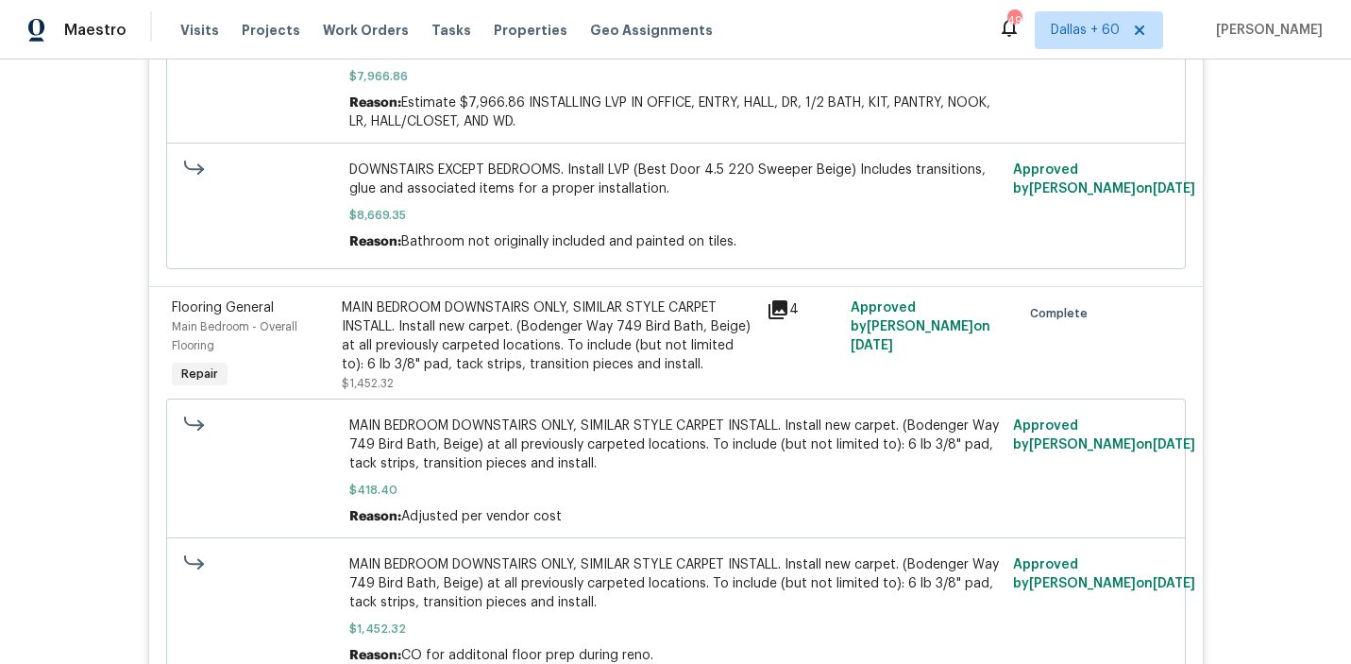
scroll to position [3080, 0]
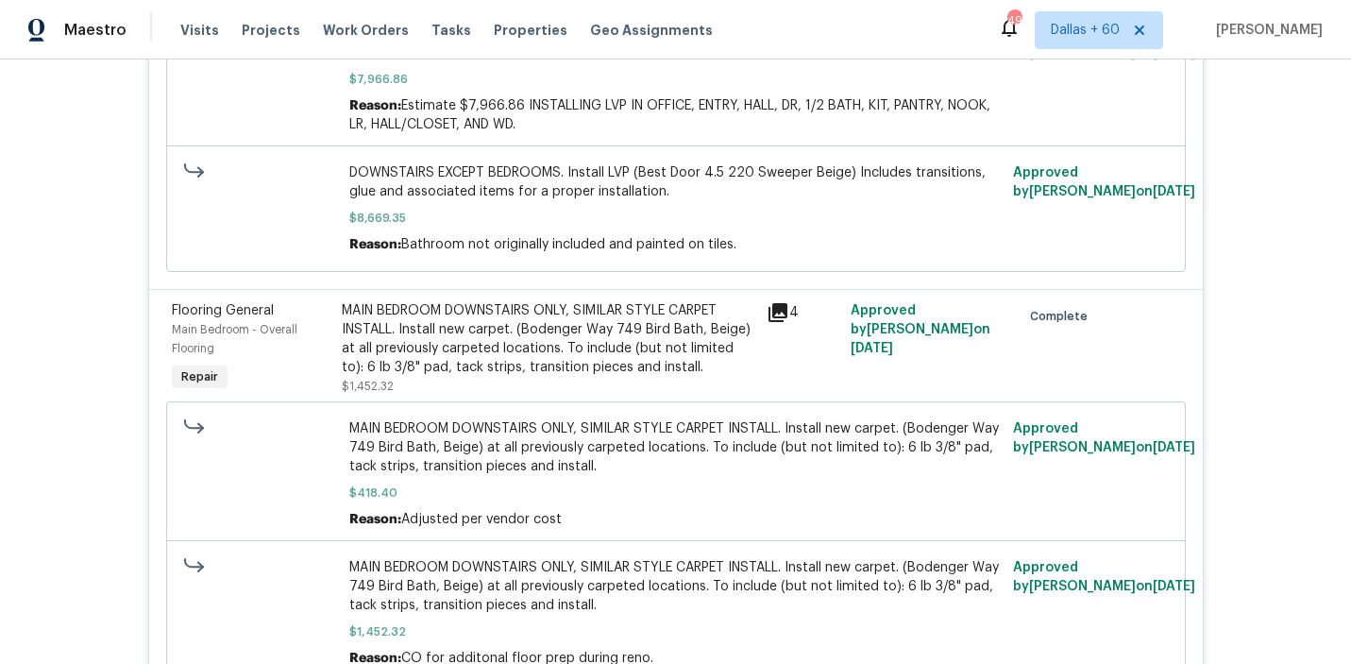
click at [393, 346] on div "MAIN BEDROOM DOWNSTAIRS ONLY, SIMILAR STYLE CARPET INSTALL. Install new carpet.…" at bounding box center [549, 339] width 414 height 76
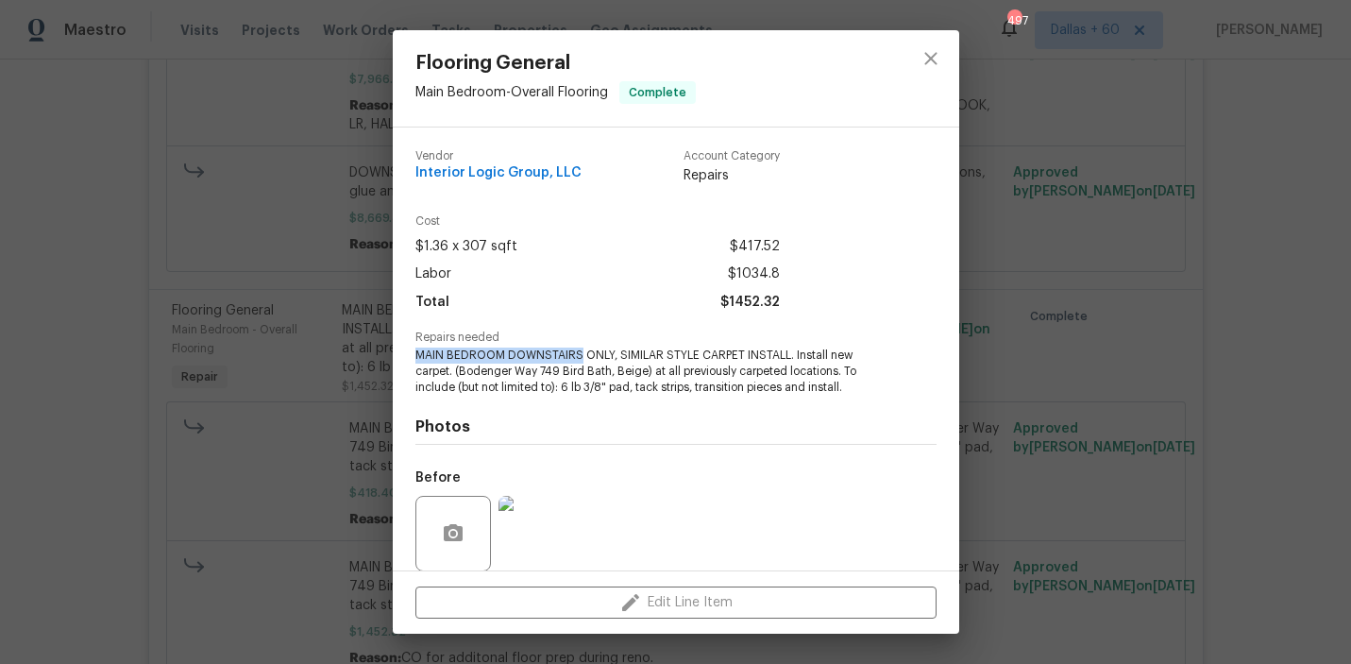
drag, startPoint x: 411, startPoint y: 357, endPoint x: 579, endPoint y: 358, distance: 168.1
click at [579, 358] on div "Vendor Interior Logic Group, LLC Account Category Repairs Cost $1.36 x 307 sqft…" at bounding box center [676, 348] width 567 height 443
copy span "MAIN BEDROOM DOWNSTAIRS"
click at [129, 188] on div "Flooring General Main Bedroom - Overall Flooring Complete Vendor Interior Logic…" at bounding box center [675, 332] width 1351 height 664
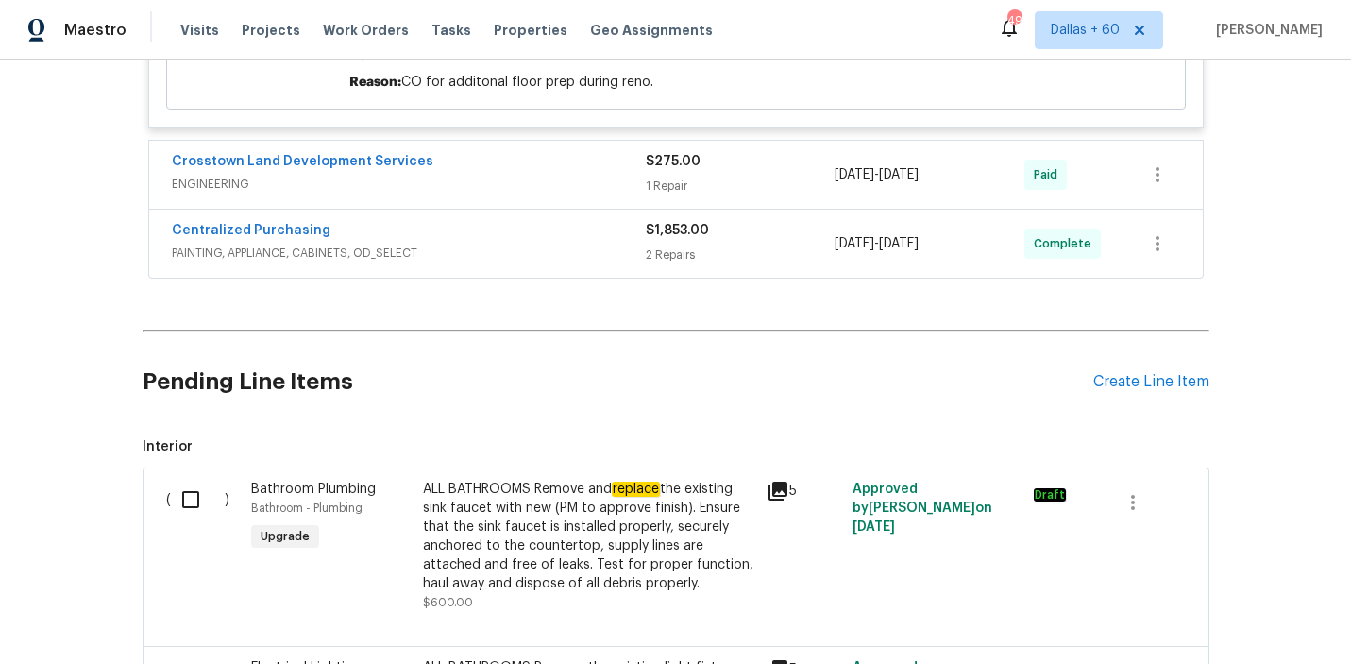
scroll to position [3654, 0]
click at [521, 195] on span "ENGINEERING" at bounding box center [409, 186] width 474 height 19
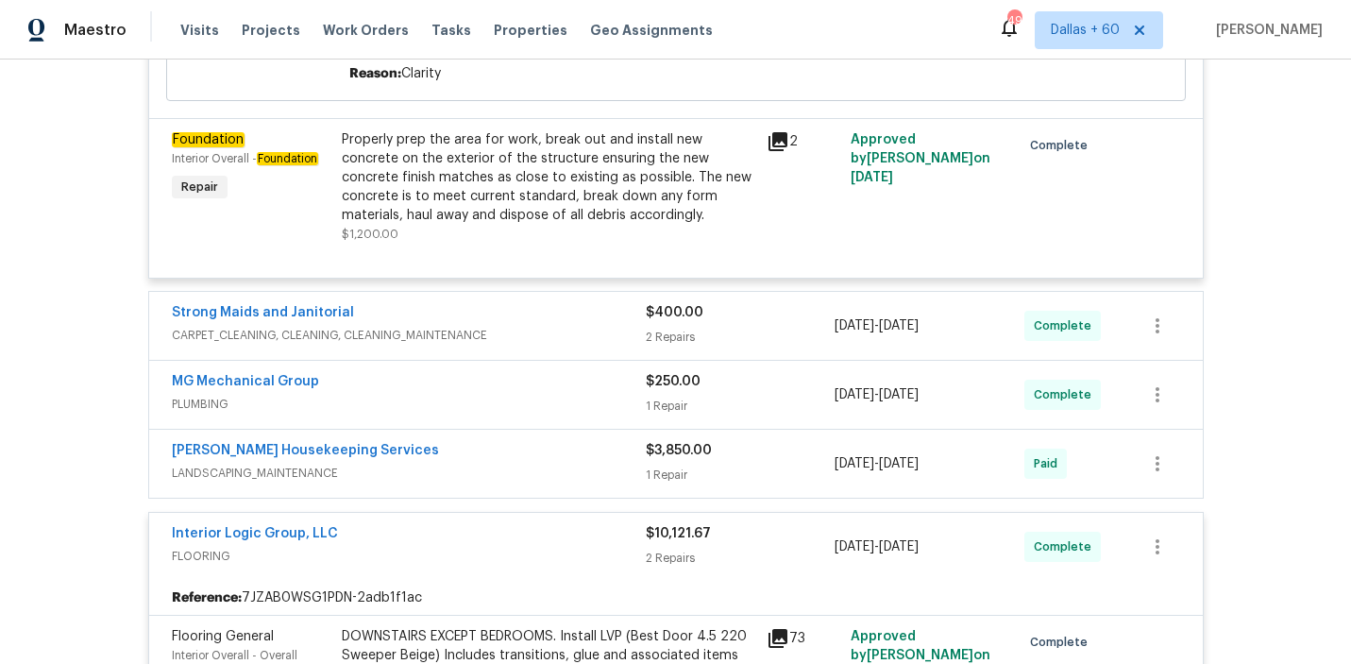
scroll to position [2361, 0]
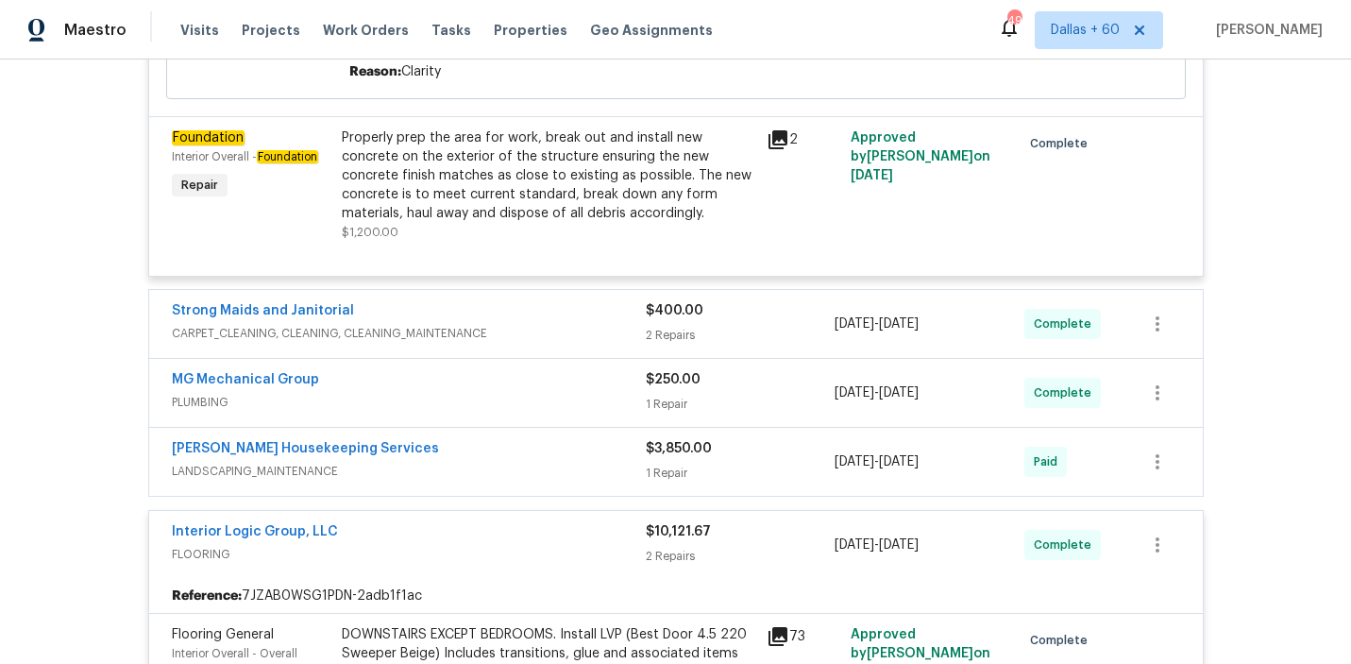
click at [574, 322] on div "Strong Maids and Janitorial" at bounding box center [409, 312] width 474 height 23
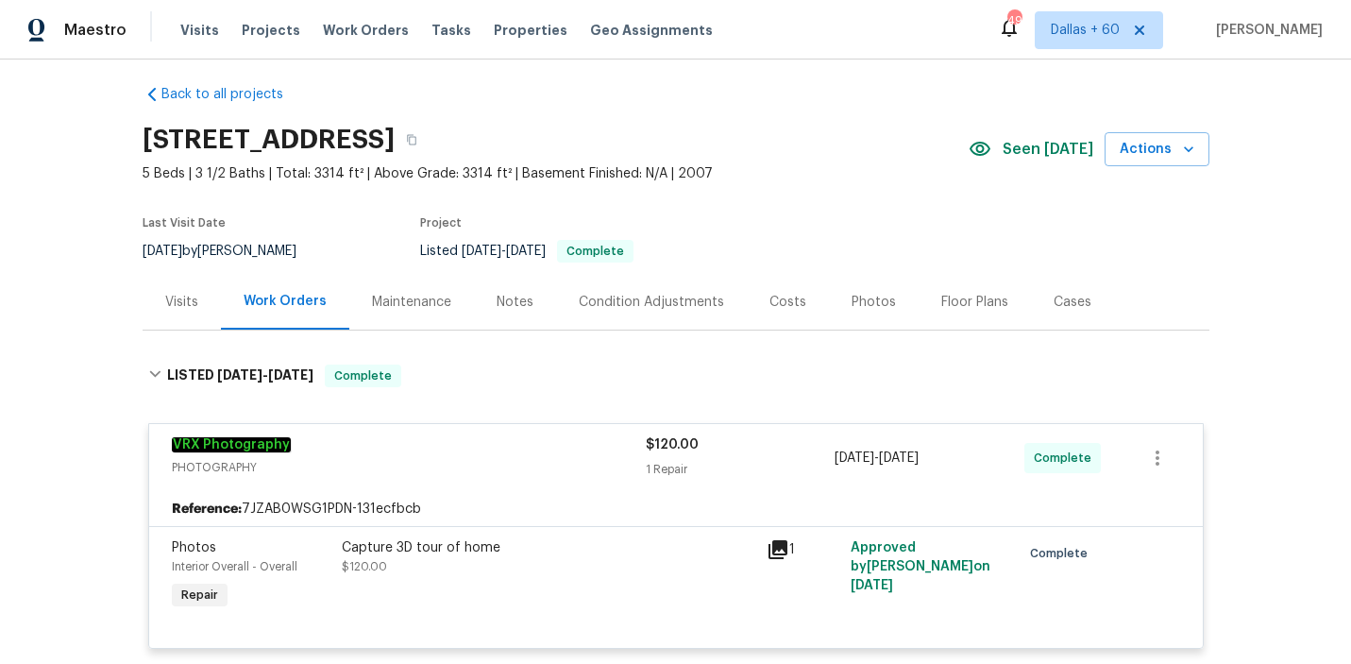
scroll to position [0, 0]
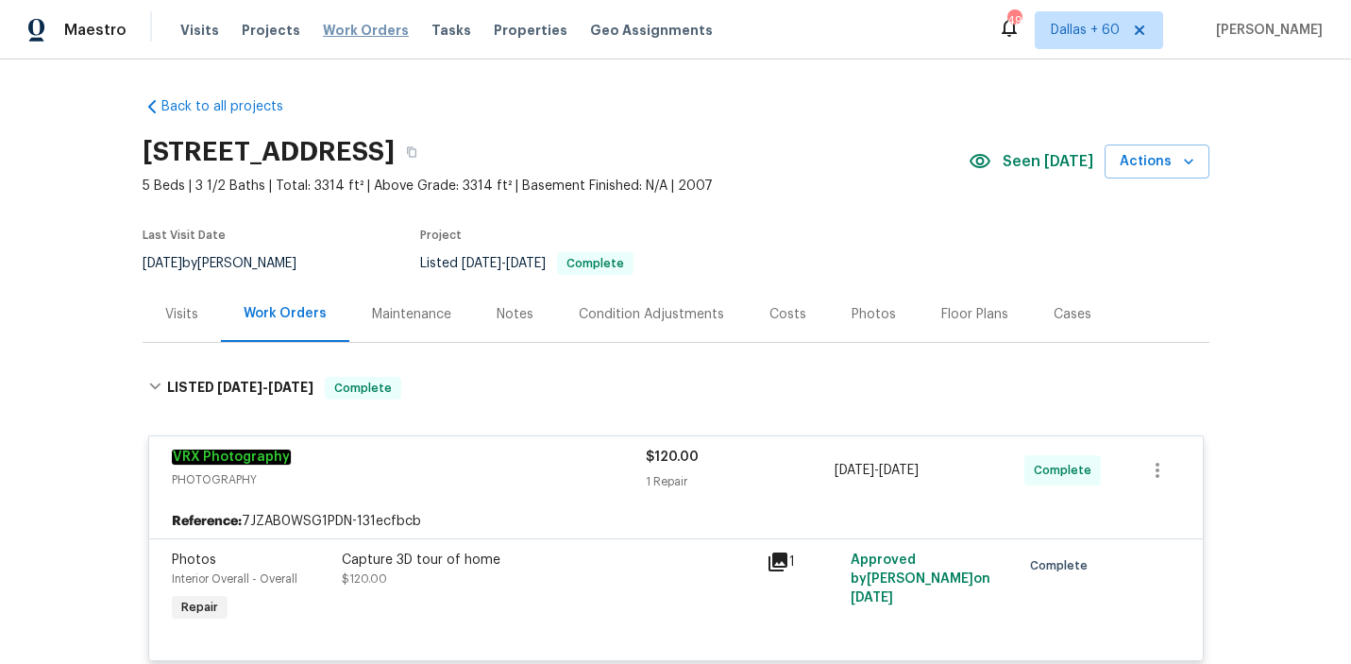
click at [352, 34] on span "Work Orders" at bounding box center [366, 30] width 86 height 19
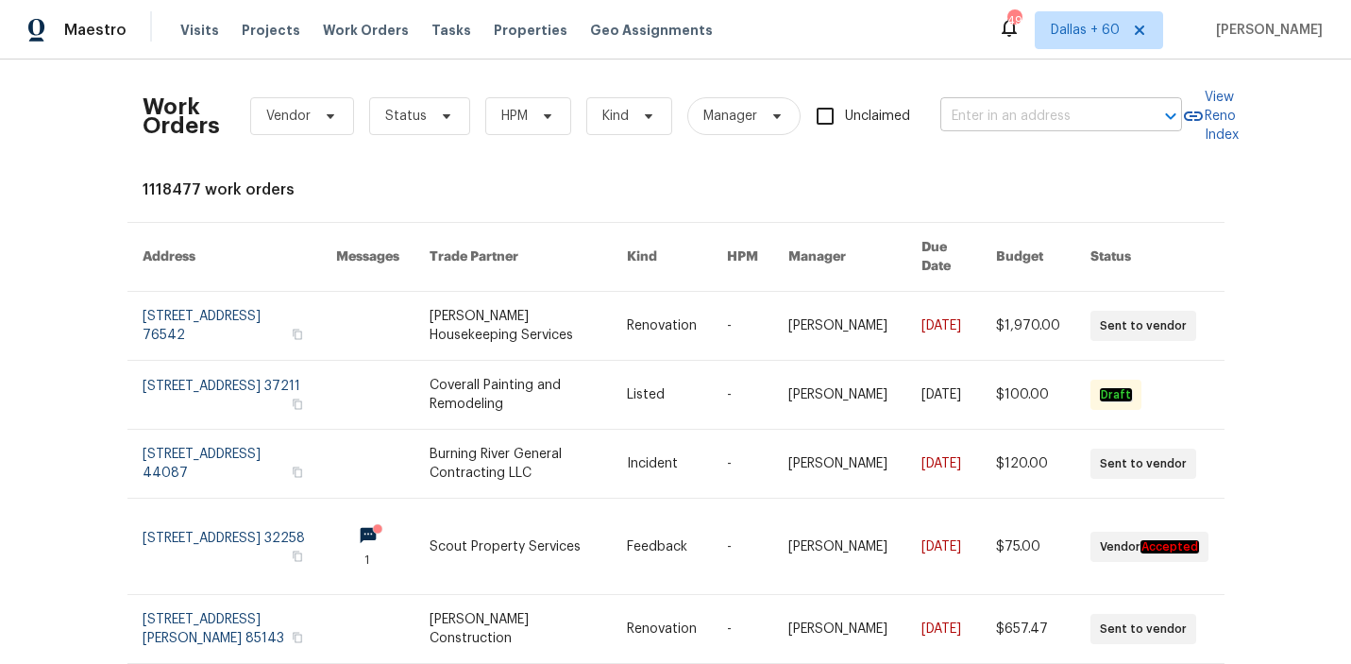
click at [958, 116] on input "text" at bounding box center [1034, 116] width 189 height 29
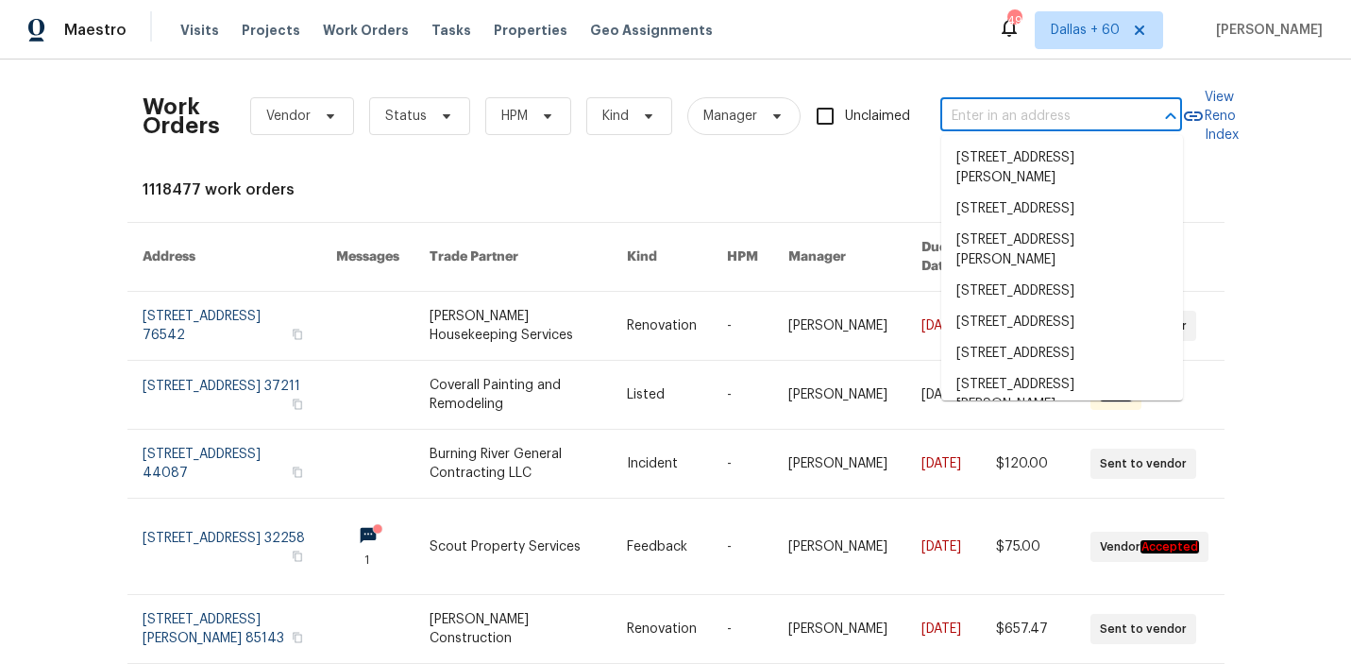
paste input "[STREET_ADDRESS]"
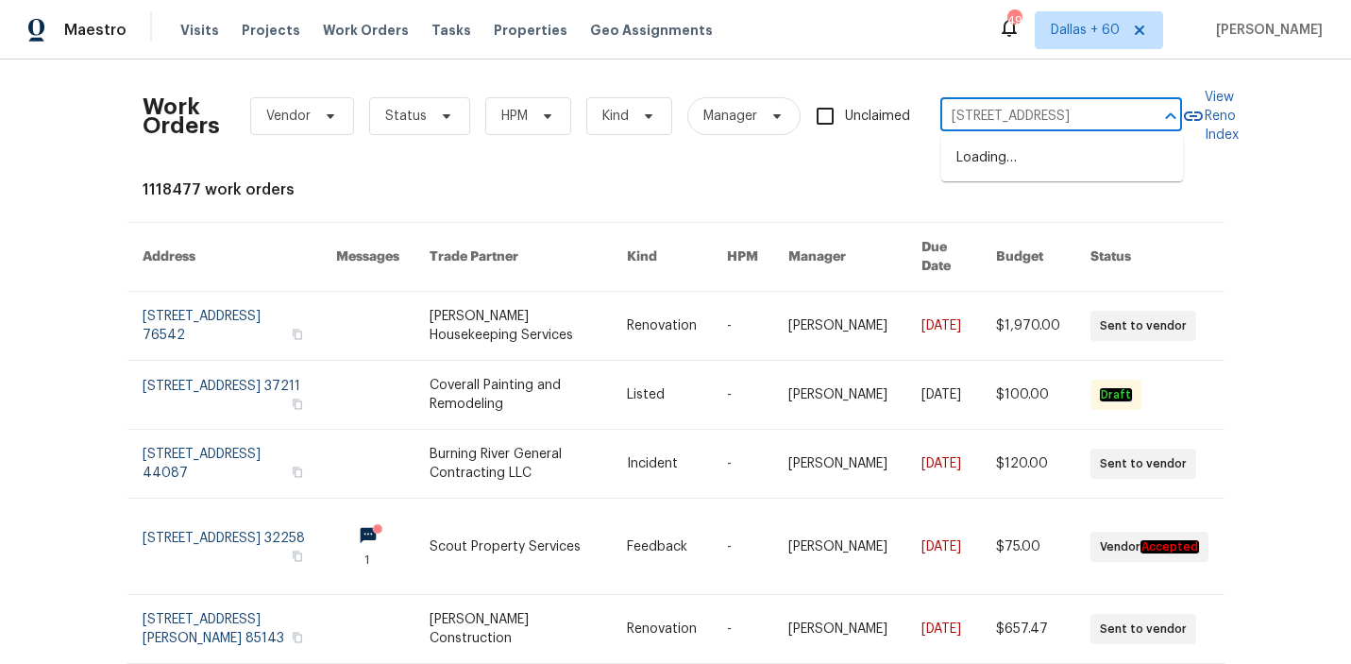
scroll to position [0, 38]
type input "[STREET_ADDRESS]"
click at [1004, 160] on li "[STREET_ADDRESS]" at bounding box center [1062, 158] width 242 height 31
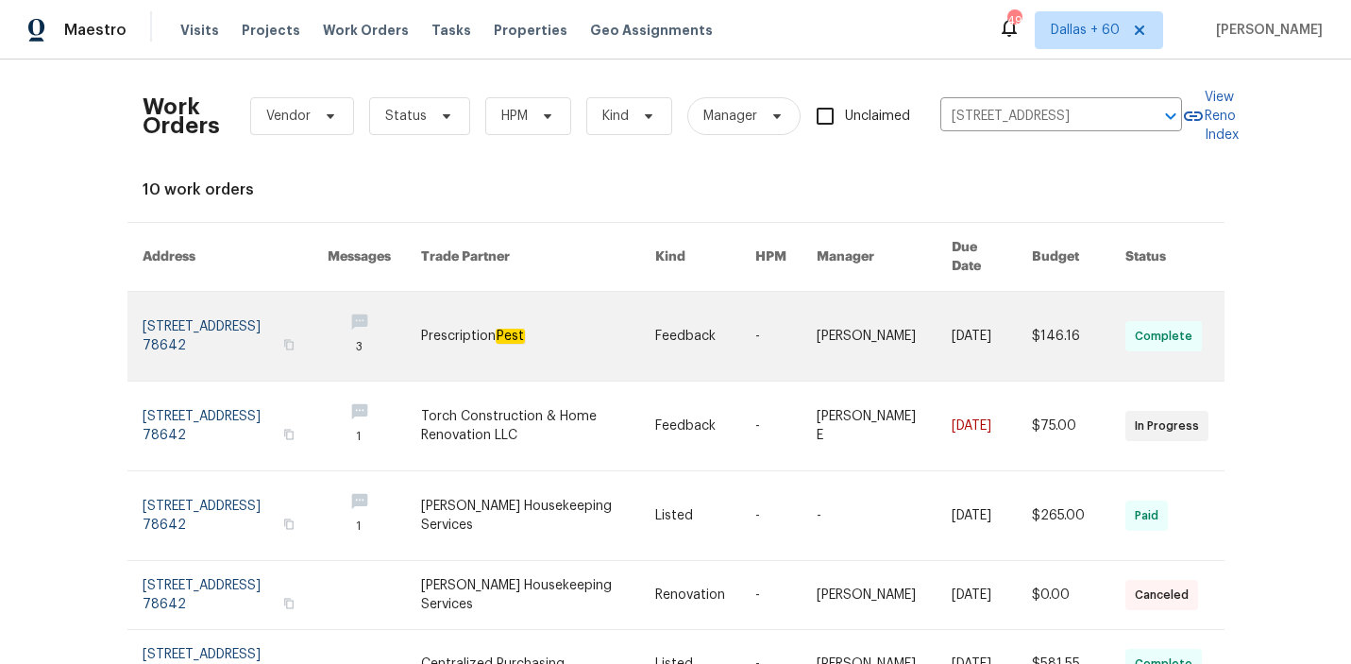
click at [593, 313] on link at bounding box center [538, 336] width 234 height 89
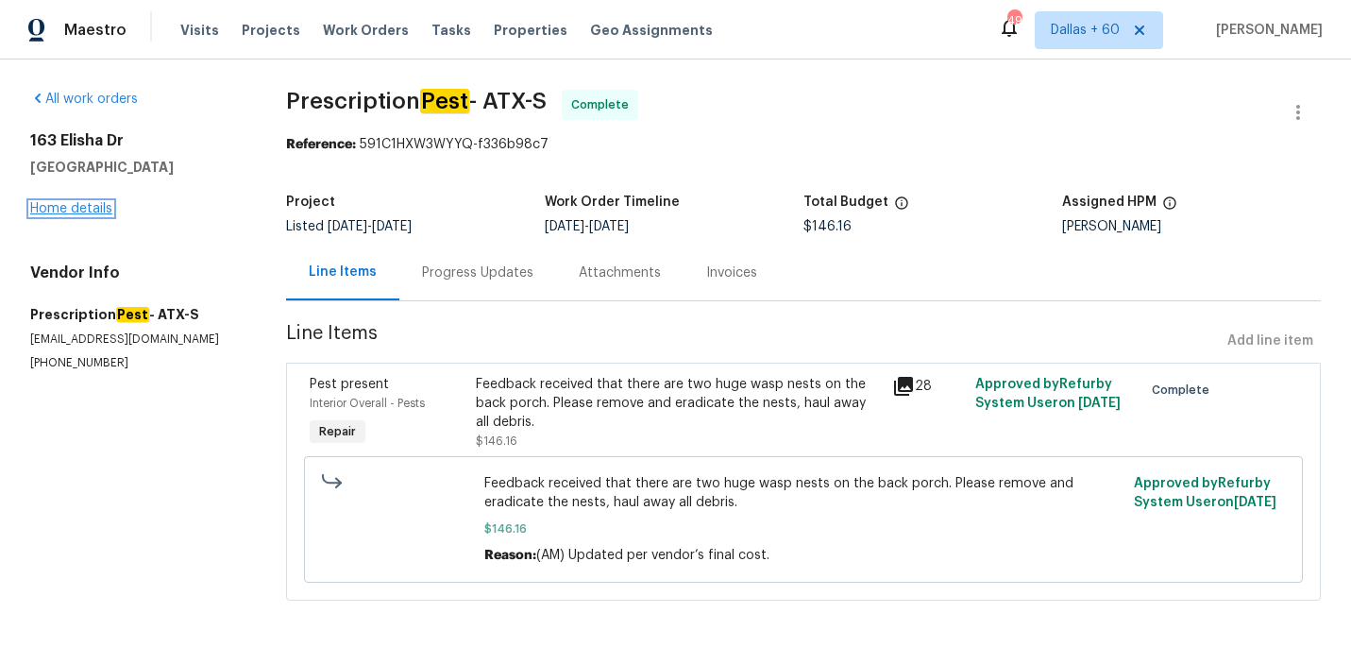
click at [79, 208] on link "Home details" at bounding box center [71, 208] width 82 height 13
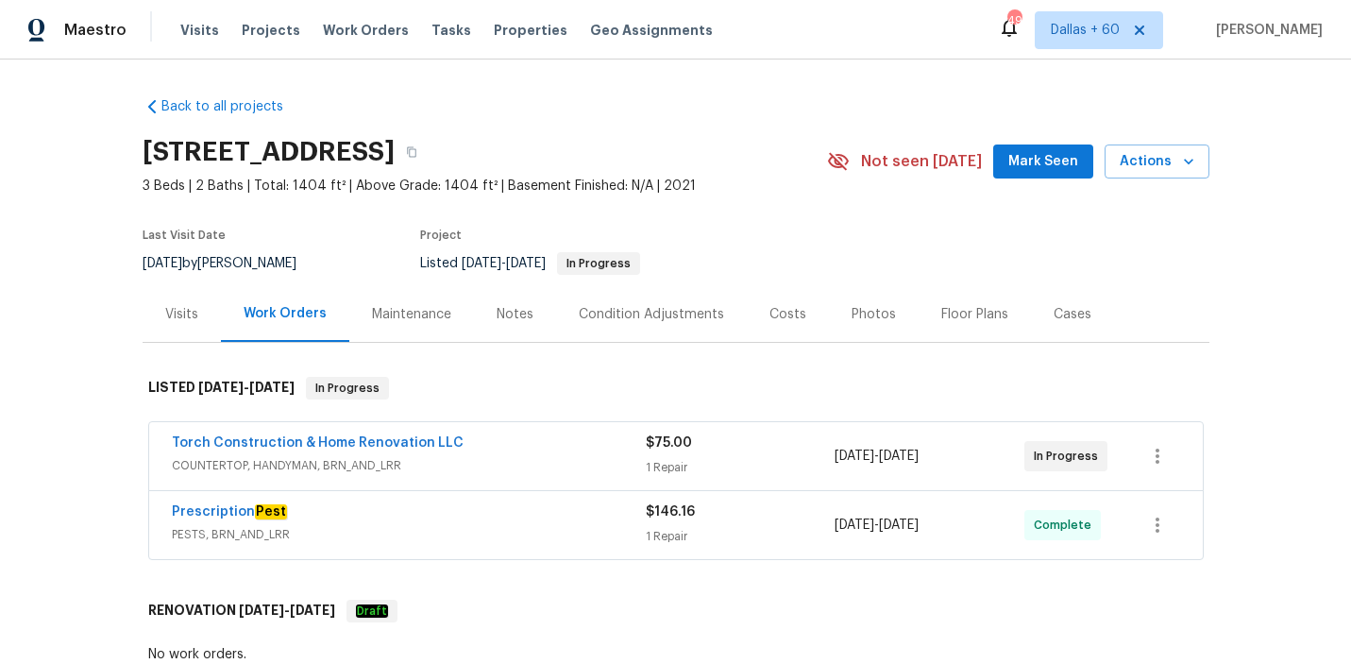
click at [545, 448] on div "Torch Construction & Home Renovation LLC" at bounding box center [409, 444] width 474 height 23
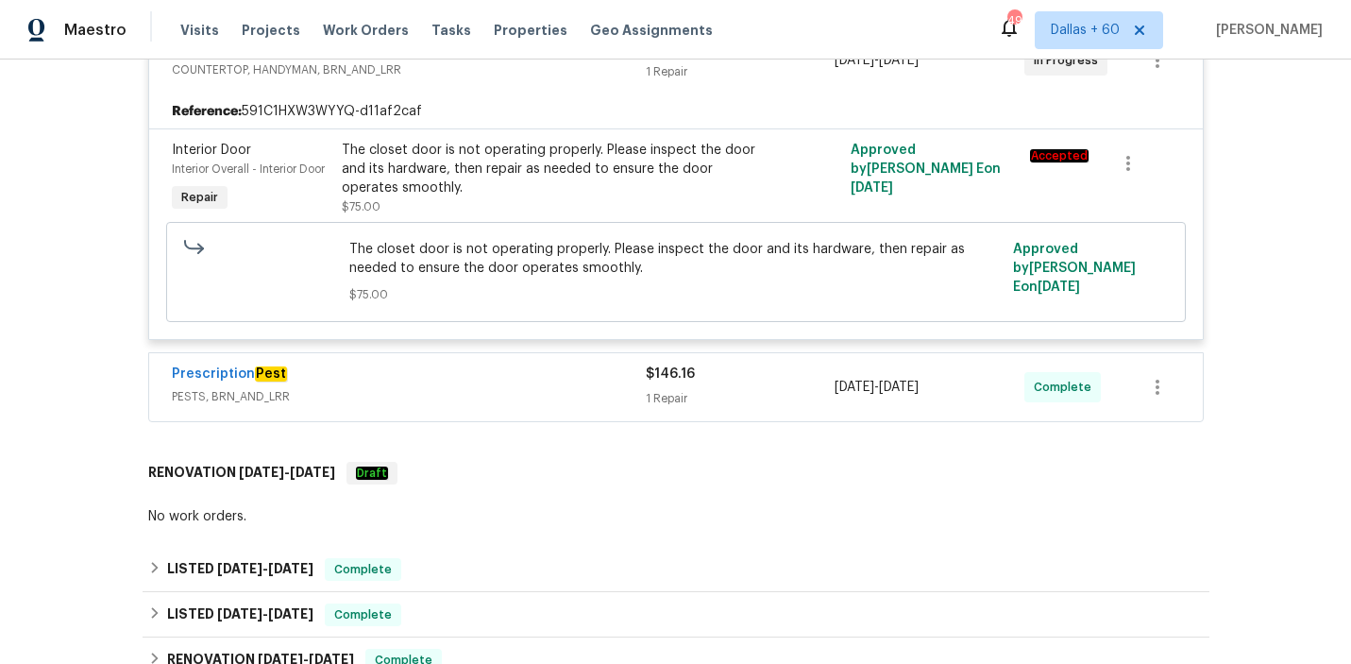
click at [510, 370] on div "Prescription Pest" at bounding box center [409, 375] width 474 height 23
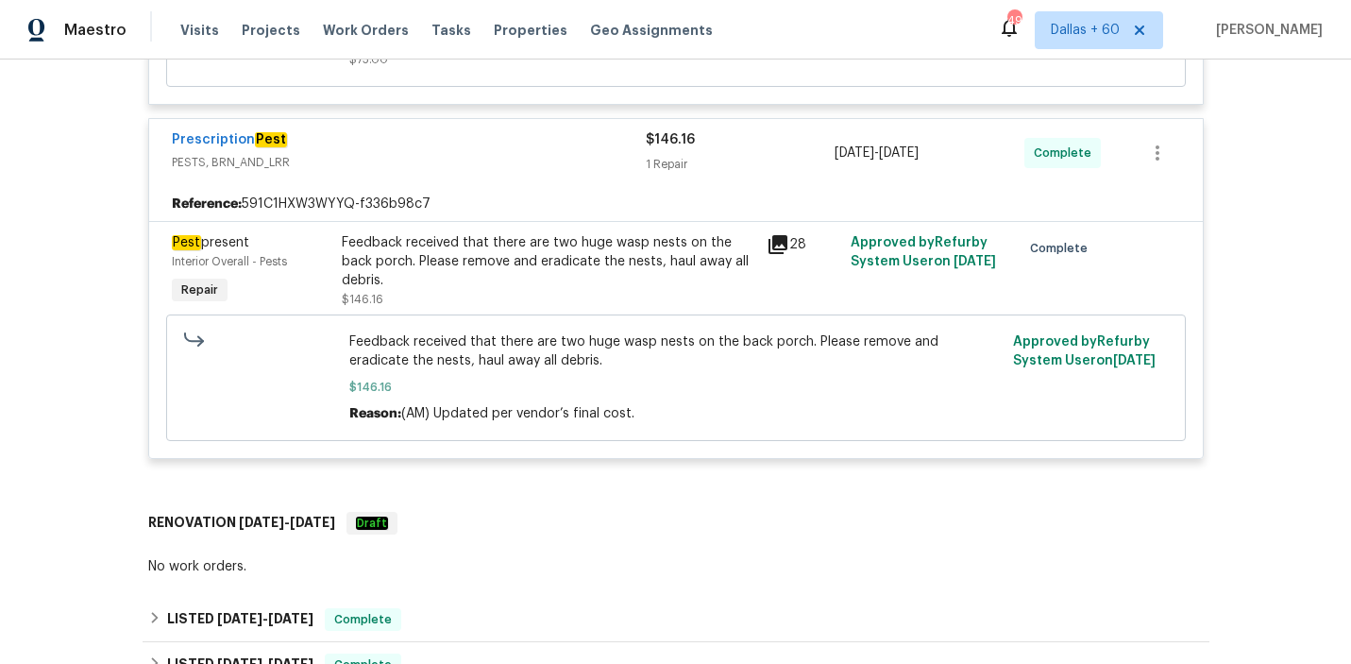
scroll to position [645, 0]
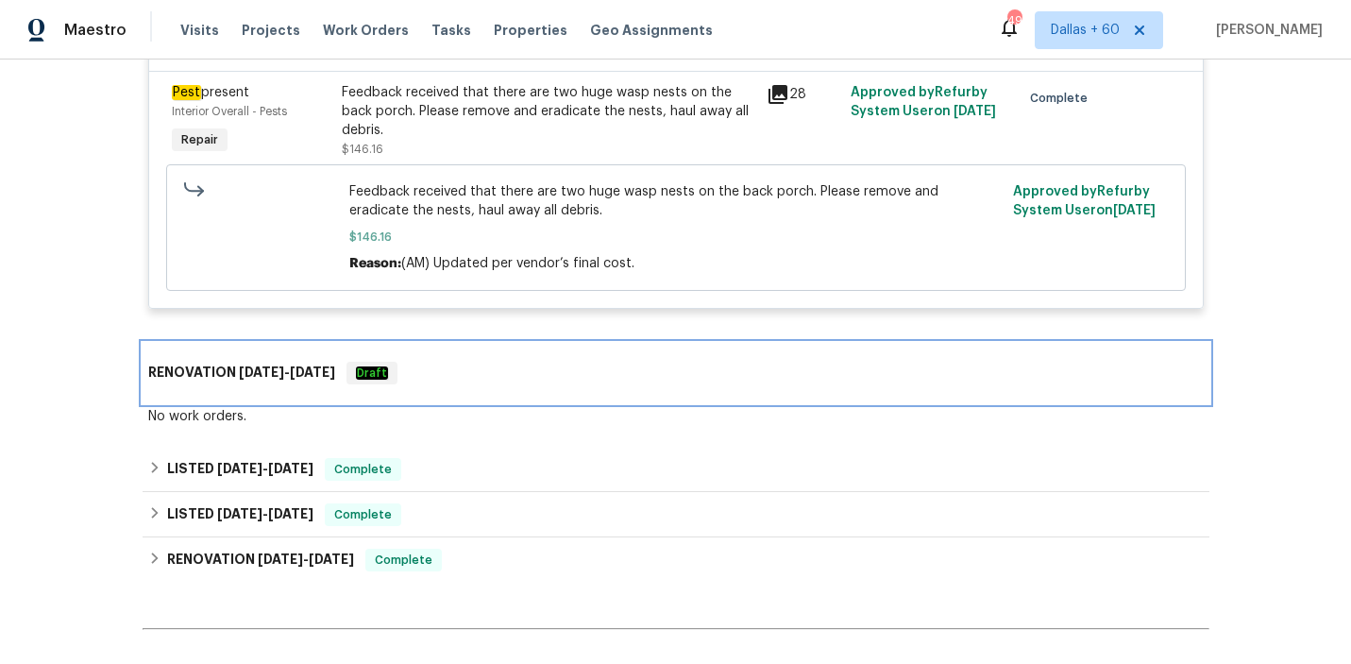
click at [510, 370] on div "RENOVATION [DATE] - [DATE] Draft" at bounding box center [676, 373] width 1056 height 23
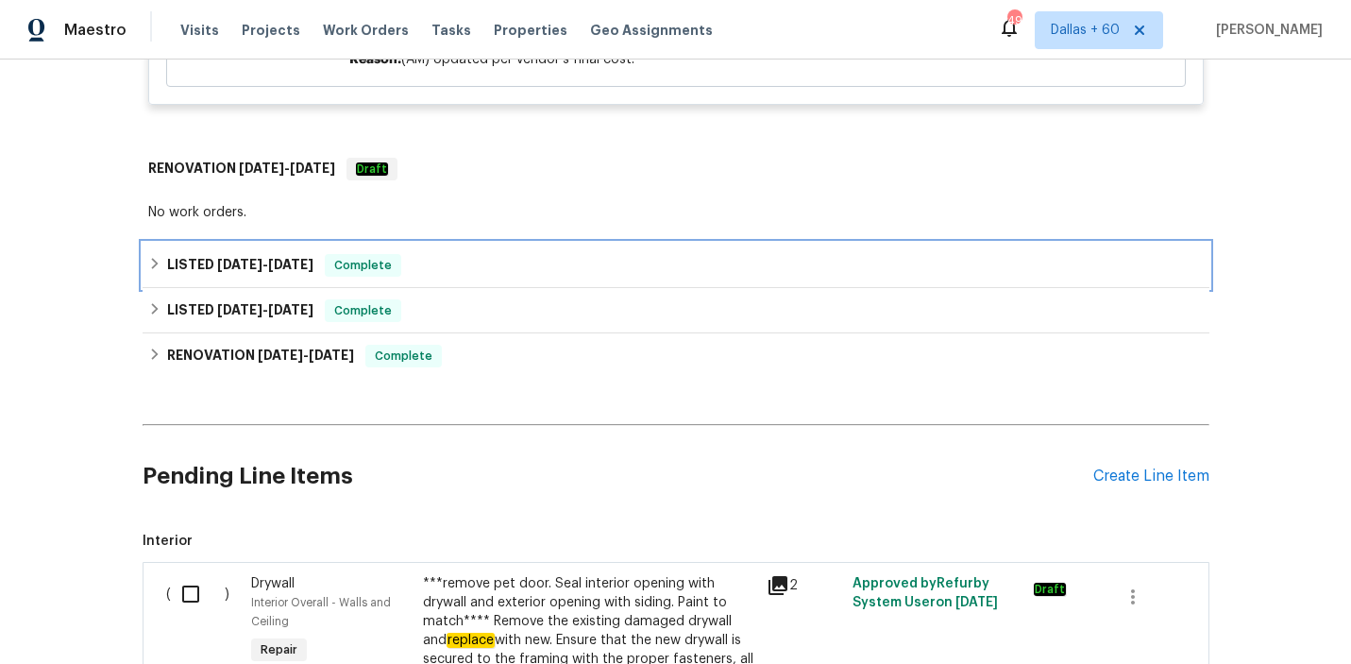
click at [520, 269] on div "LISTED [DATE] - [DATE] Complete" at bounding box center [676, 265] width 1056 height 23
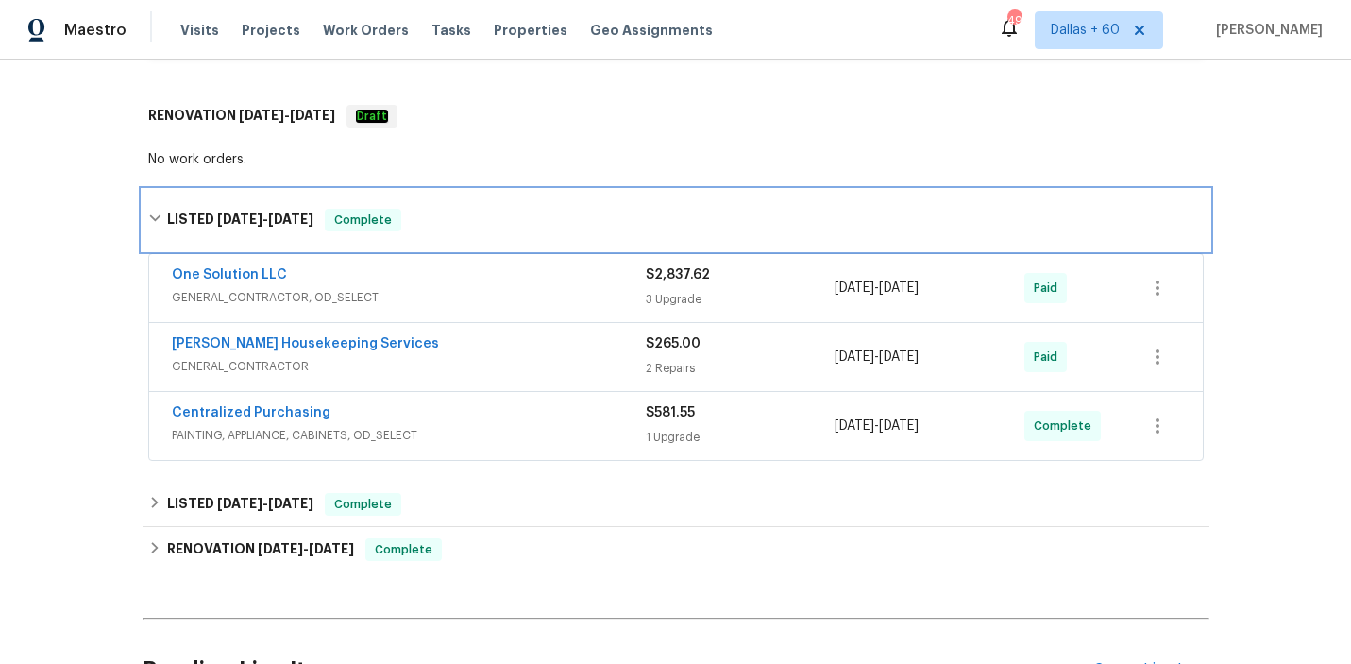
scroll to position [1054, 0]
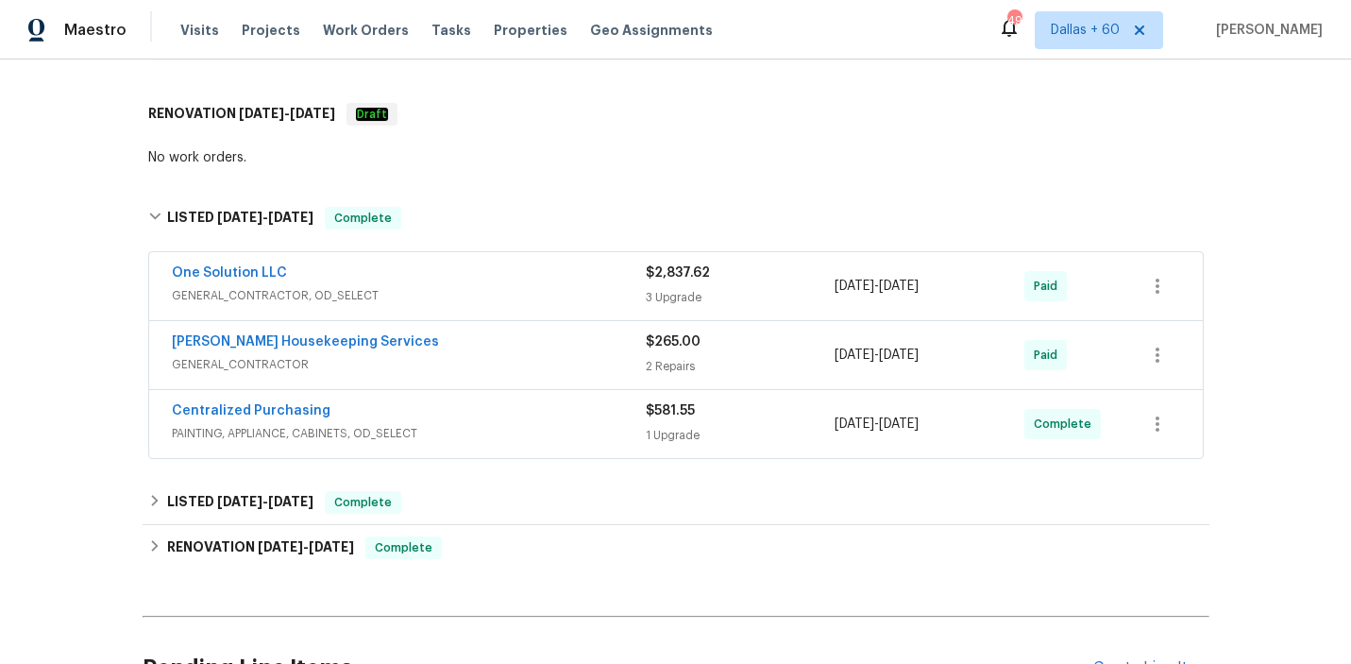
click at [525, 275] on div "One Solution LLC" at bounding box center [409, 274] width 474 height 23
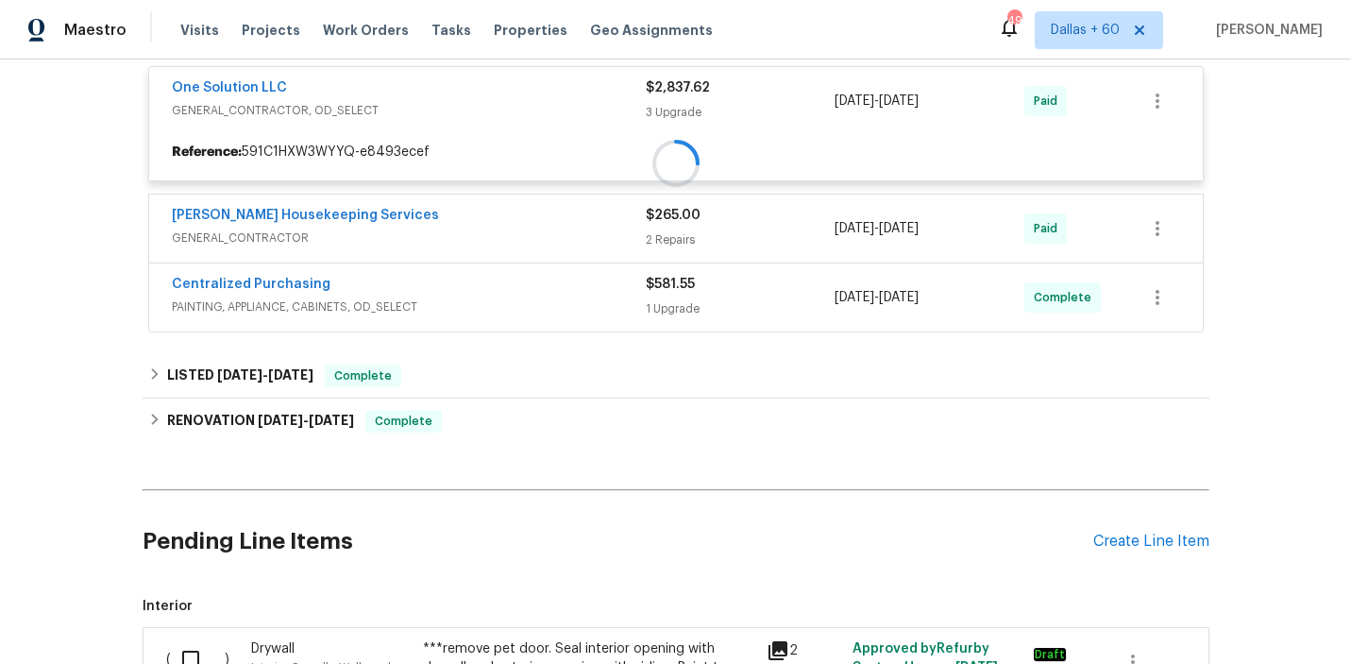
scroll to position [1252, 0]
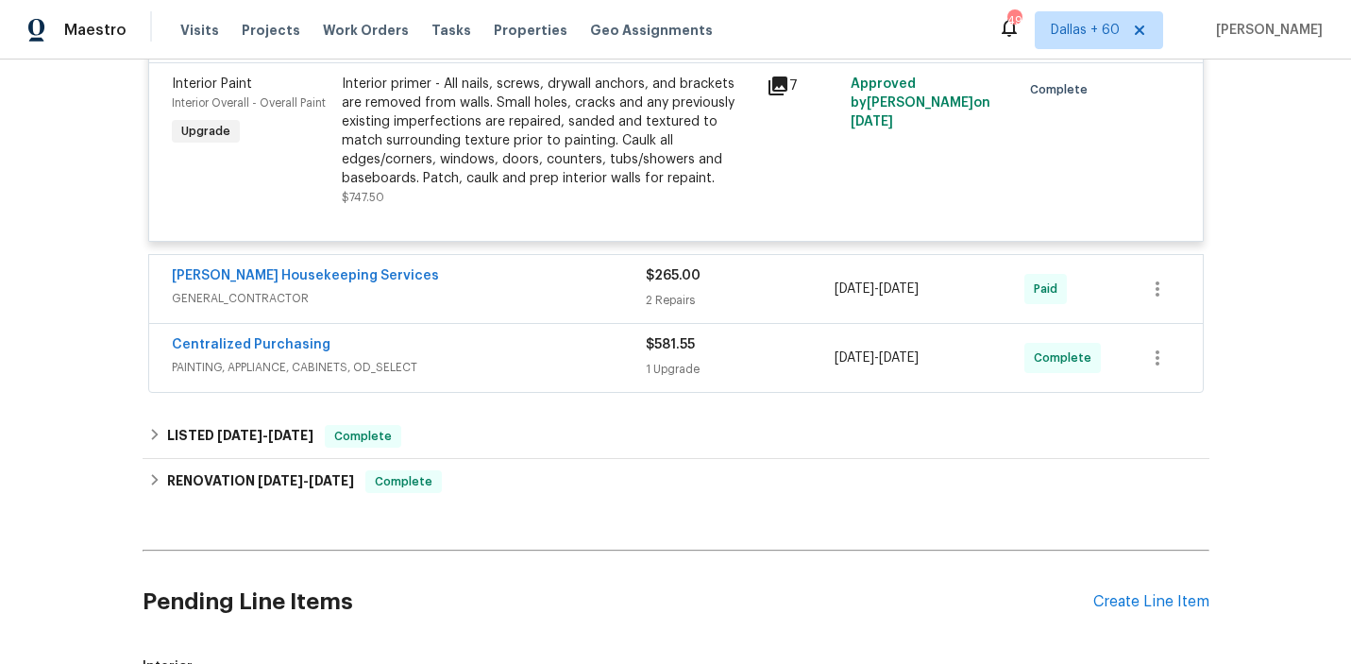
click at [525, 281] on div "[PERSON_NAME] Housekeeping Services" at bounding box center [409, 277] width 474 height 23
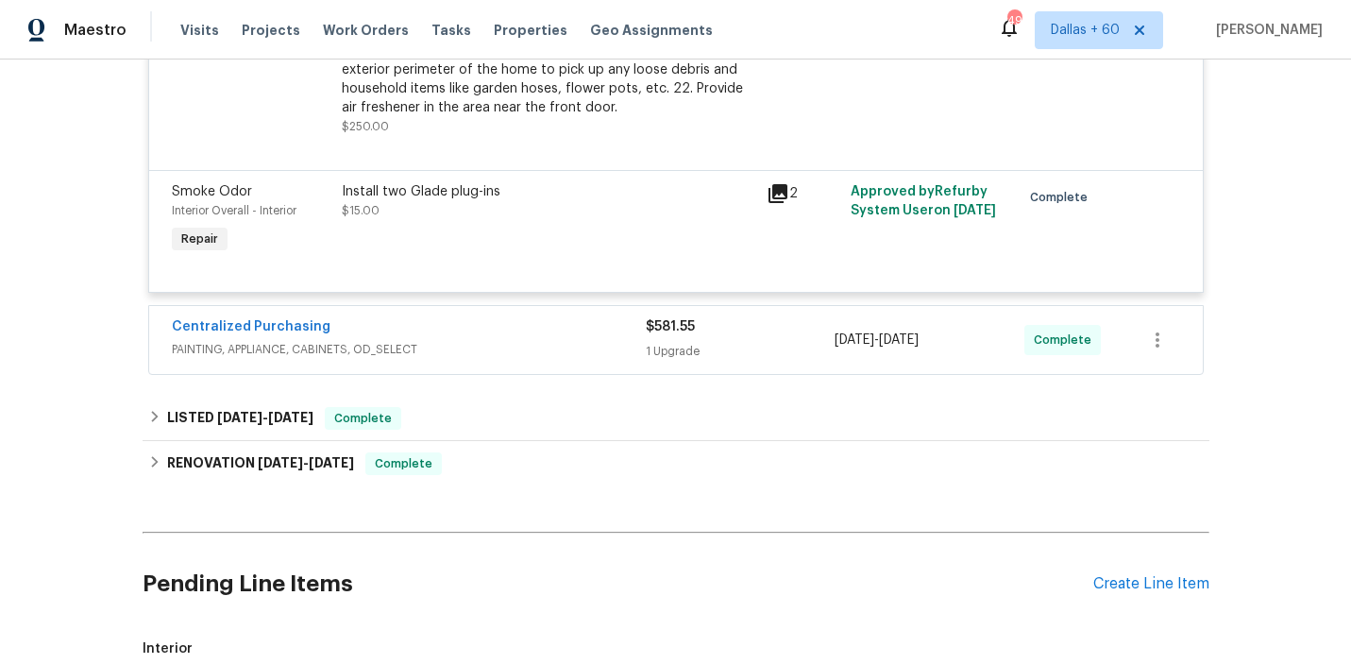
scroll to position [2632, 0]
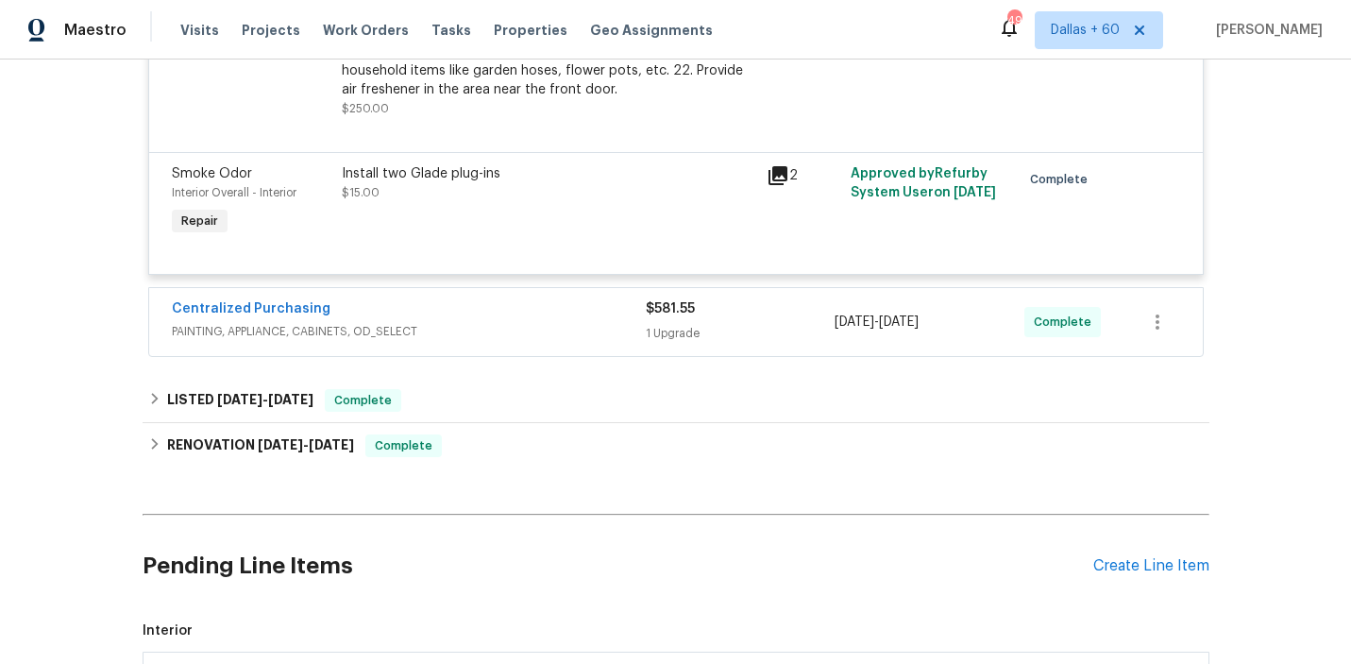
click at [527, 317] on div "Centralized Purchasing" at bounding box center [409, 310] width 474 height 23
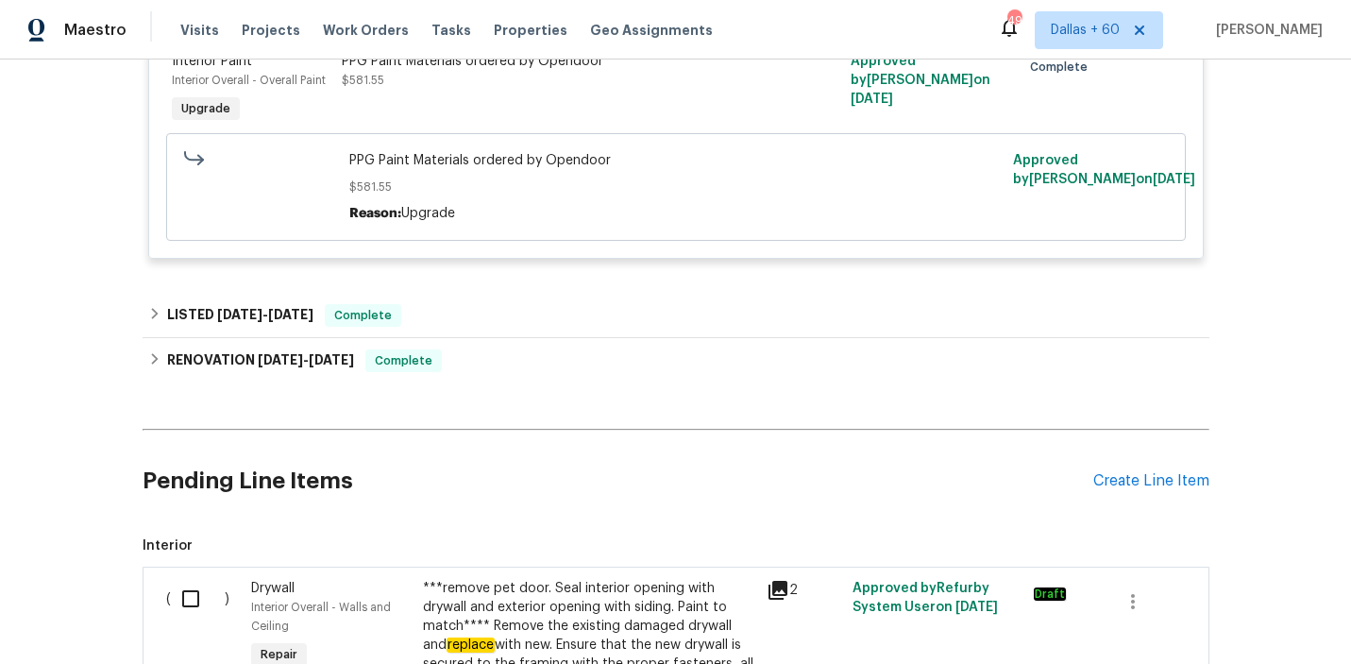
scroll to position [2986, 0]
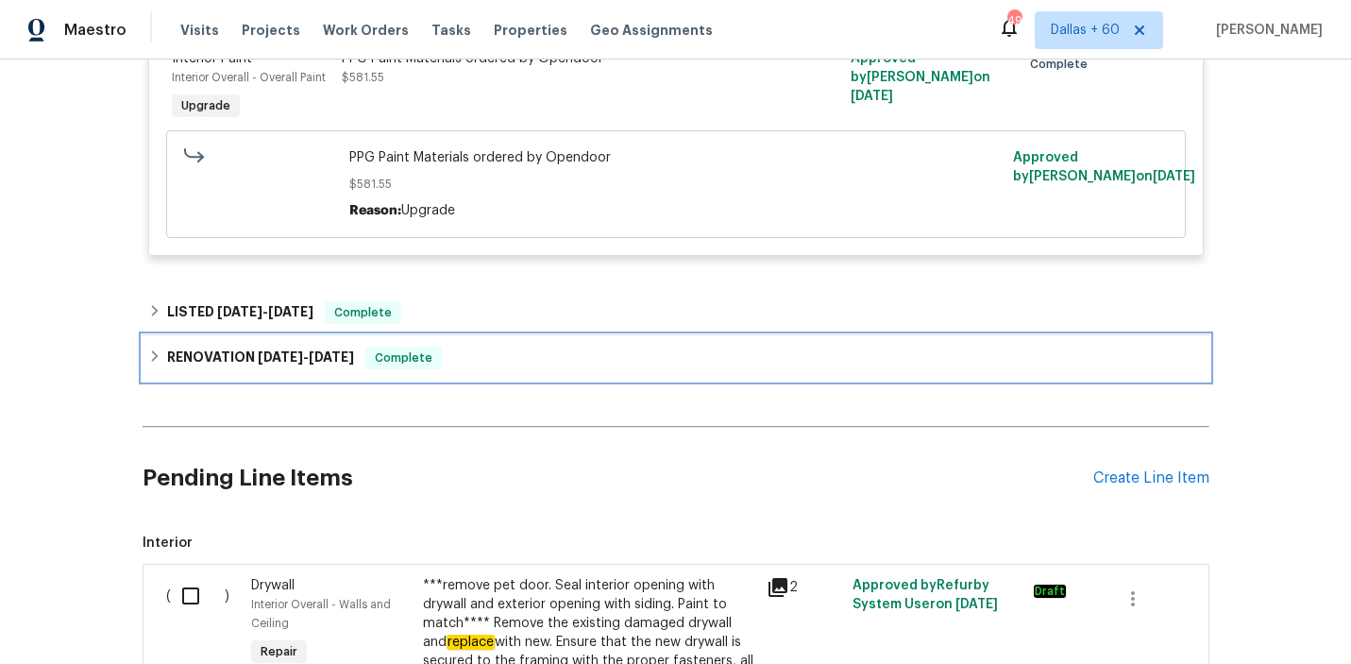
click at [571, 364] on div "RENOVATION [DATE] - [DATE] Complete" at bounding box center [676, 358] width 1056 height 23
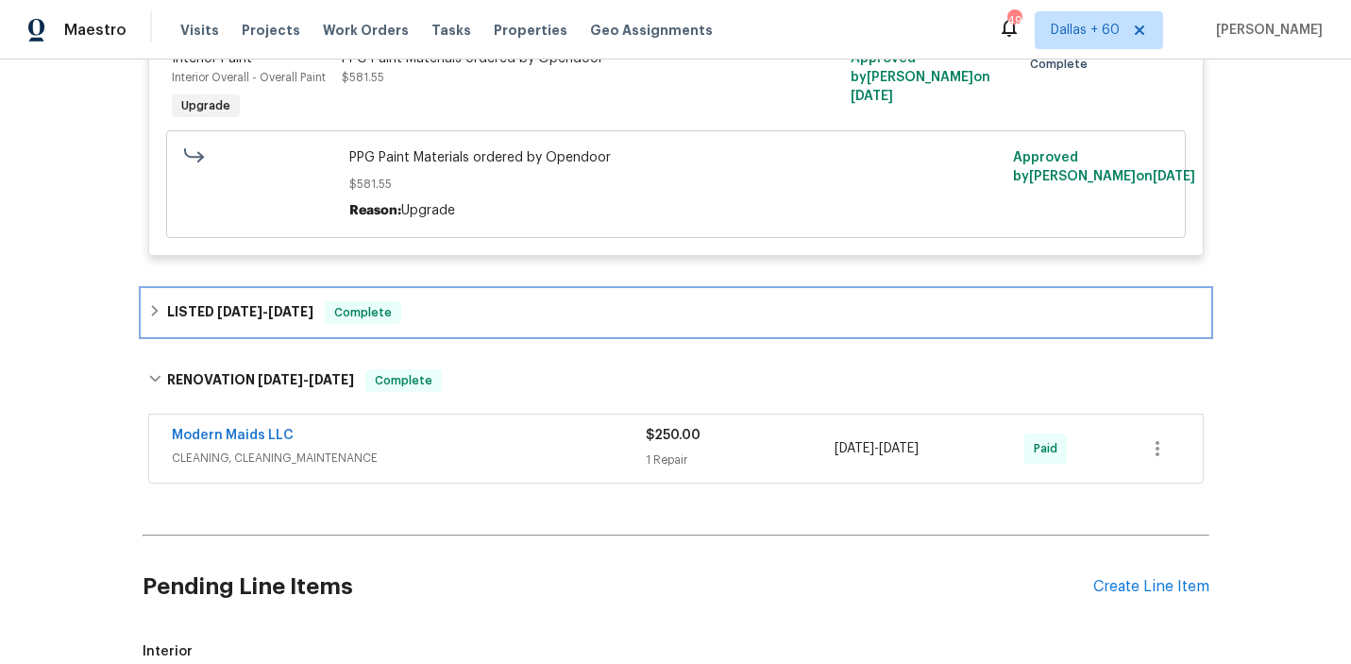
click at [513, 299] on div "LISTED [DATE] - [DATE] Complete" at bounding box center [676, 312] width 1067 height 45
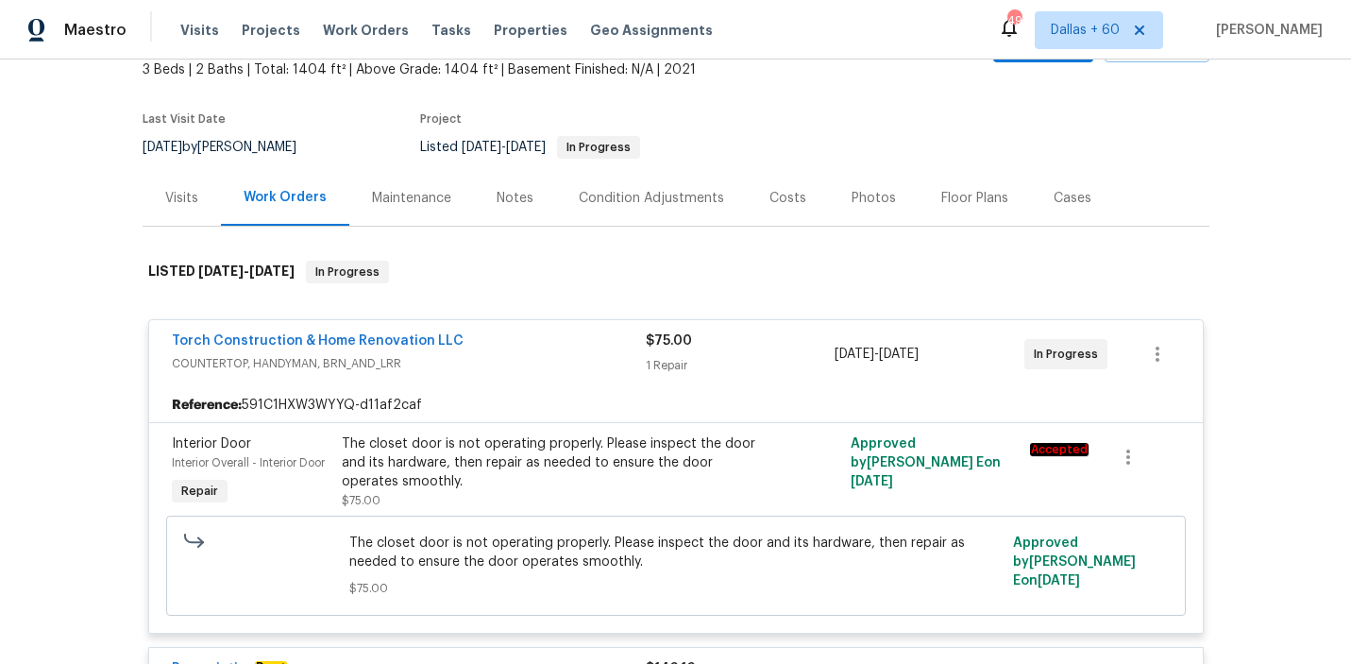
scroll to position [0, 0]
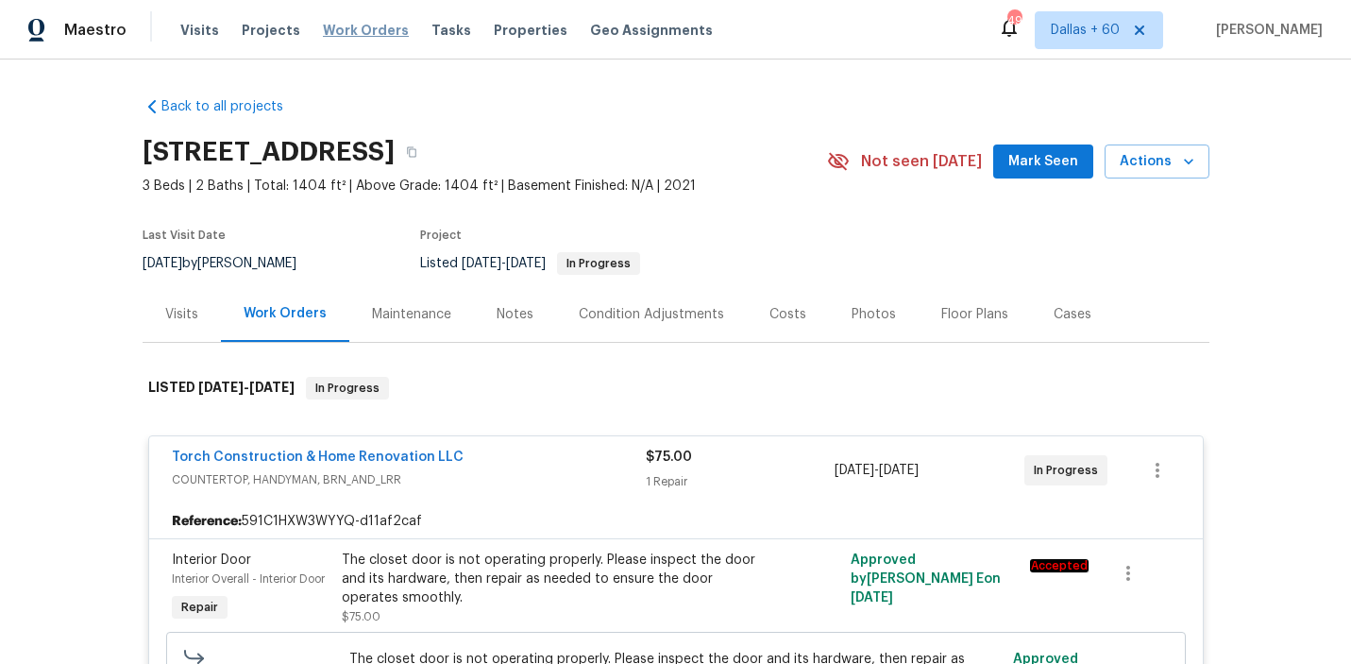
click at [330, 30] on span "Work Orders" at bounding box center [366, 30] width 86 height 19
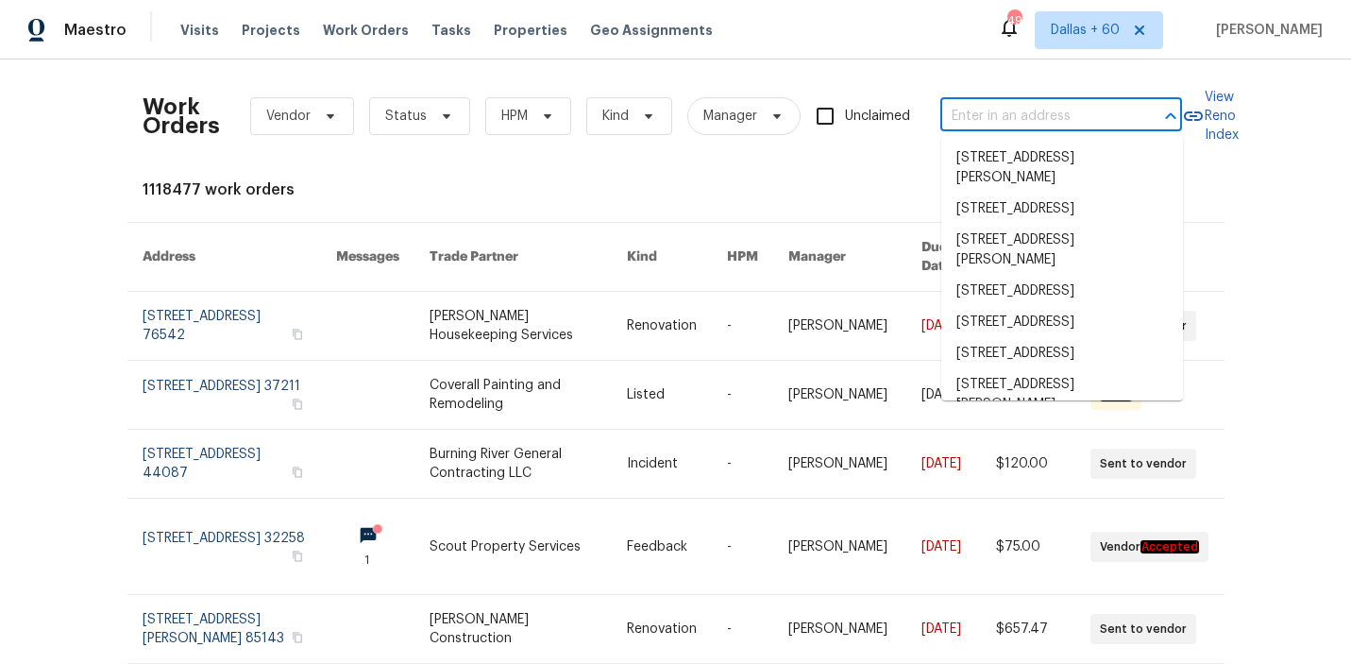
click at [992, 105] on input "text" at bounding box center [1034, 116] width 189 height 29
paste input "[STREET_ADDRESS]"
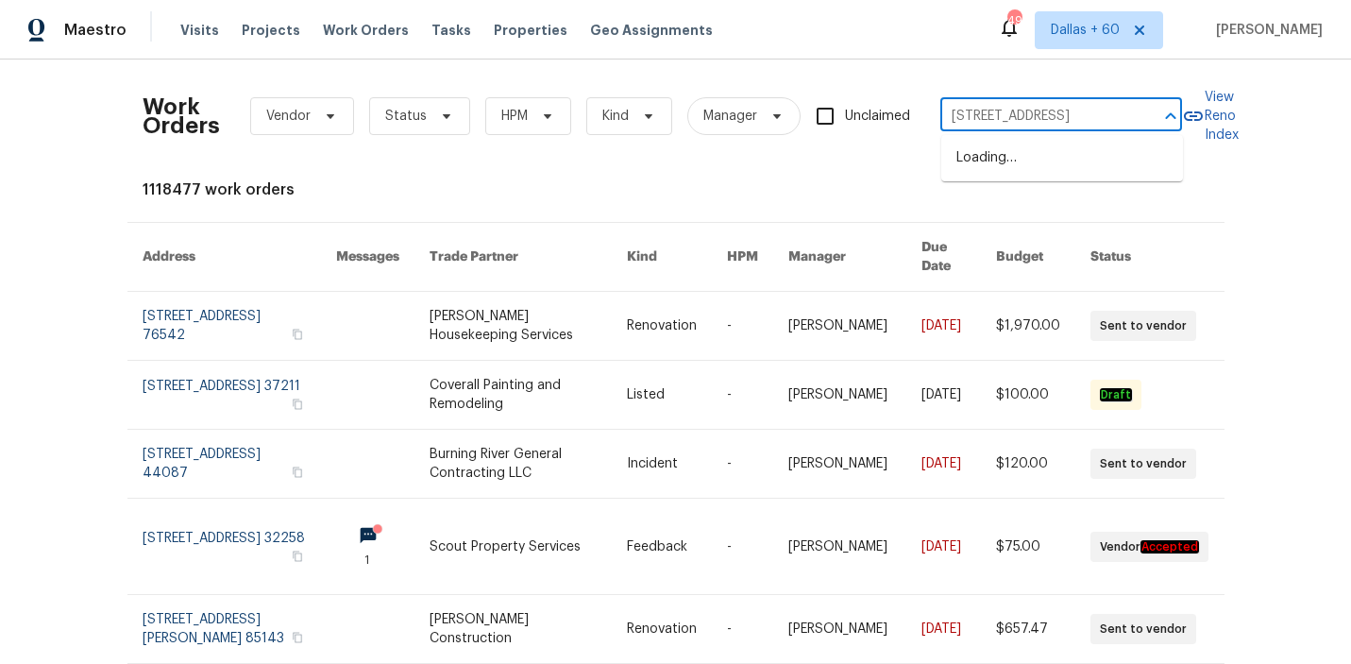
type input "[STREET_ADDRESS]"
click at [1004, 161] on li "[STREET_ADDRESS]" at bounding box center [1062, 158] width 242 height 31
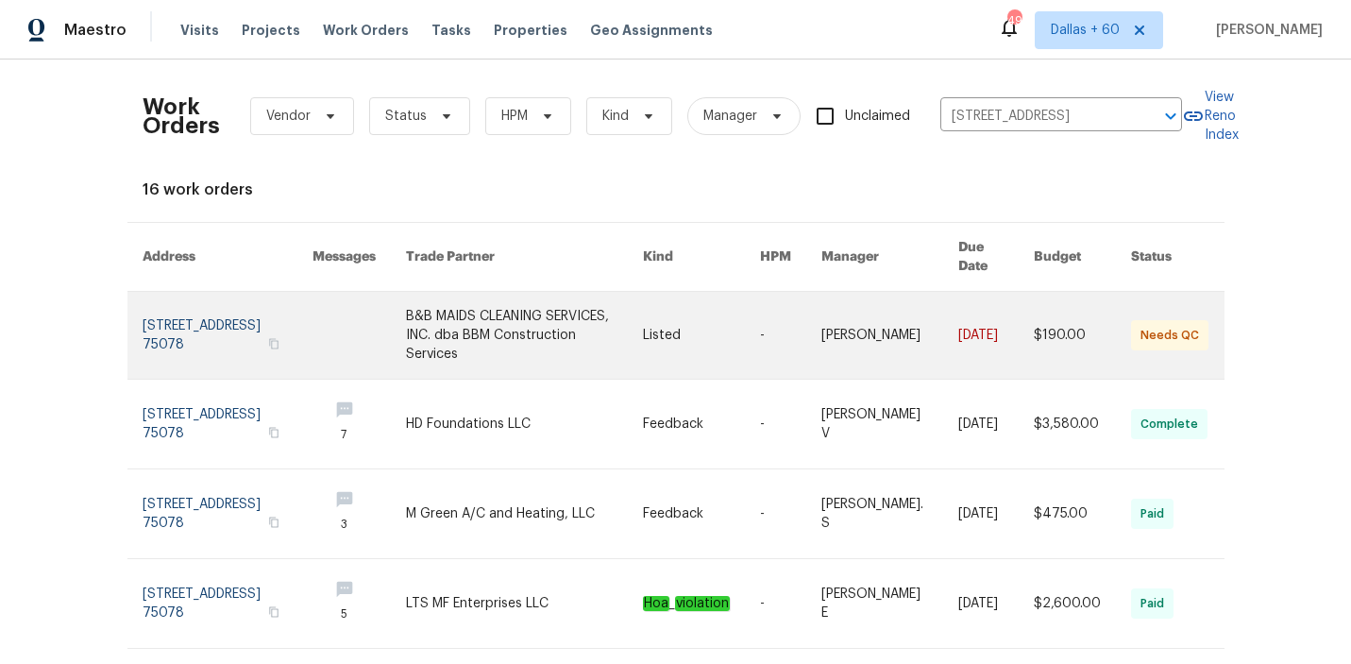
click at [505, 320] on link at bounding box center [524, 335] width 237 height 87
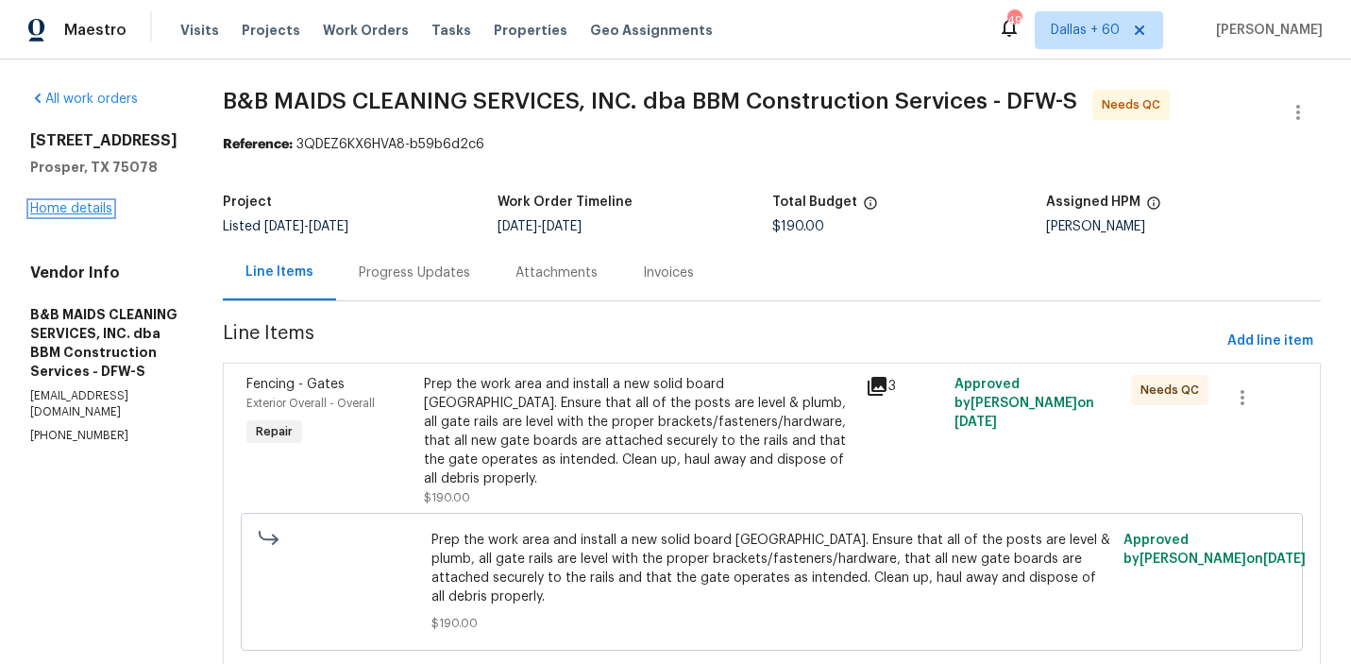
click at [94, 211] on link "Home details" at bounding box center [71, 208] width 82 height 13
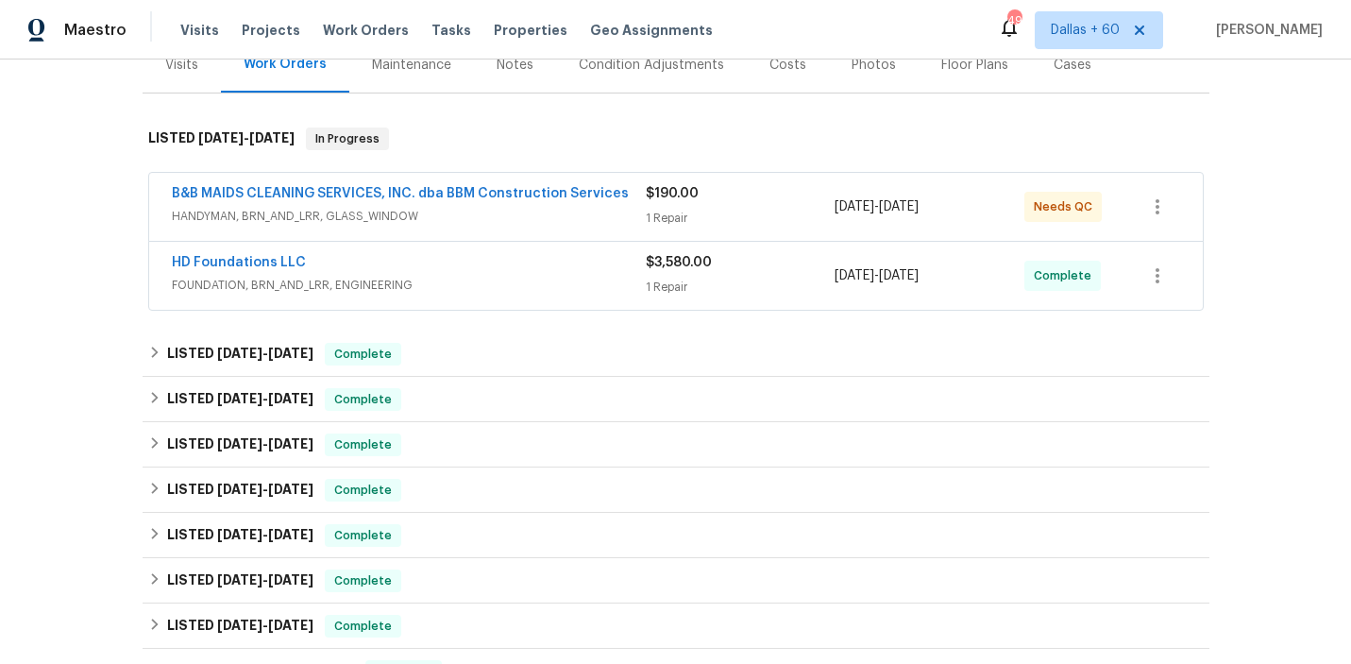
scroll to position [251, 0]
click at [517, 215] on span "HANDYMAN, BRN_AND_LRR, GLASS_WINDOW" at bounding box center [409, 214] width 474 height 19
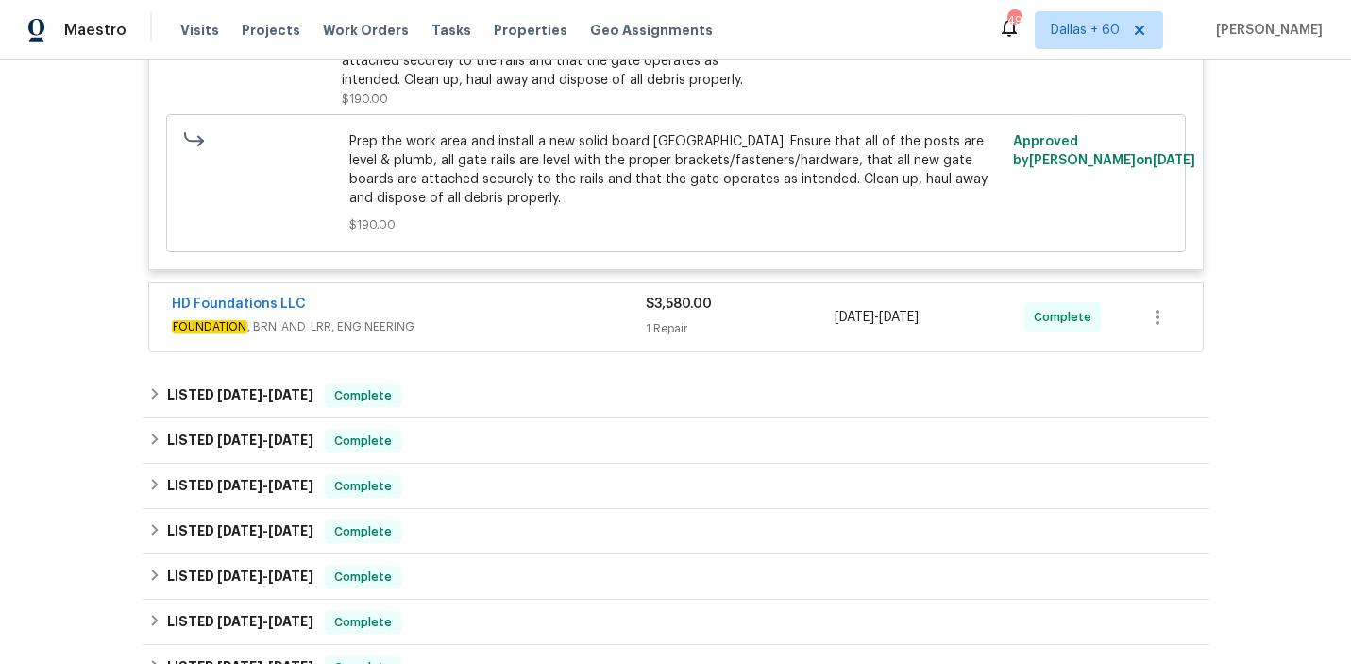
scroll to position [574, 0]
click at [516, 301] on div "HD Foundations LLC" at bounding box center [409, 306] width 474 height 23
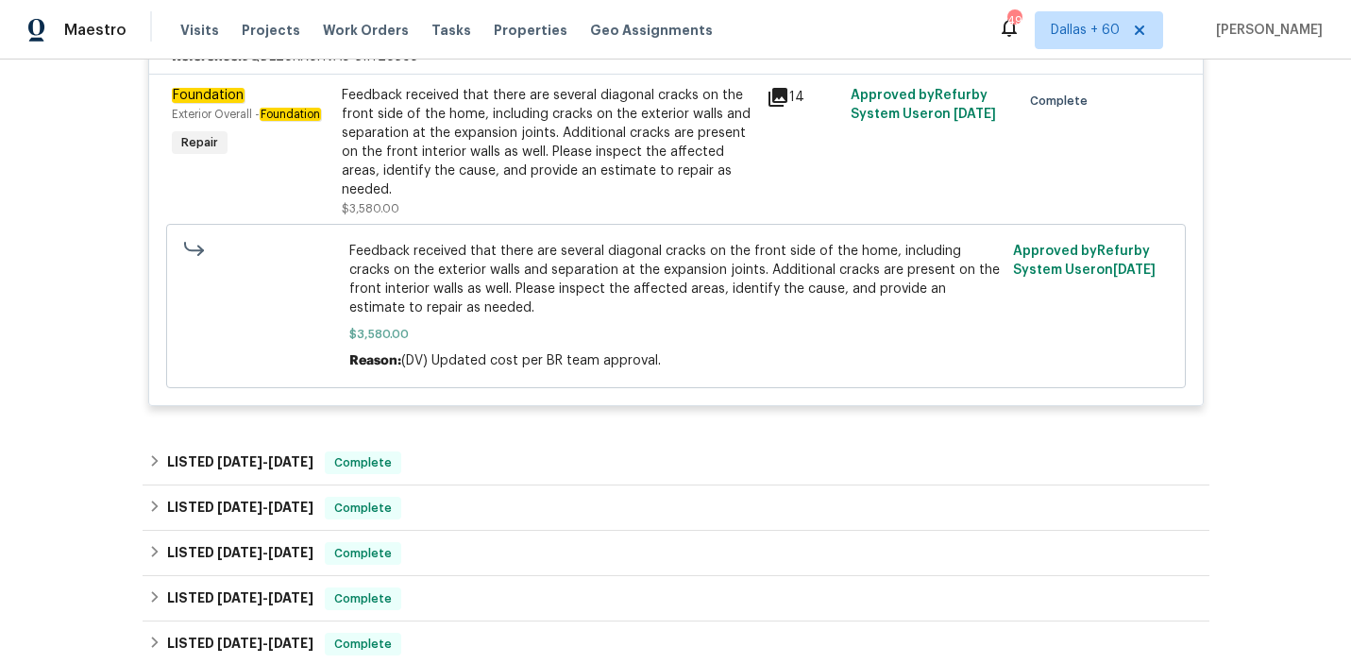
scroll to position [1038, 0]
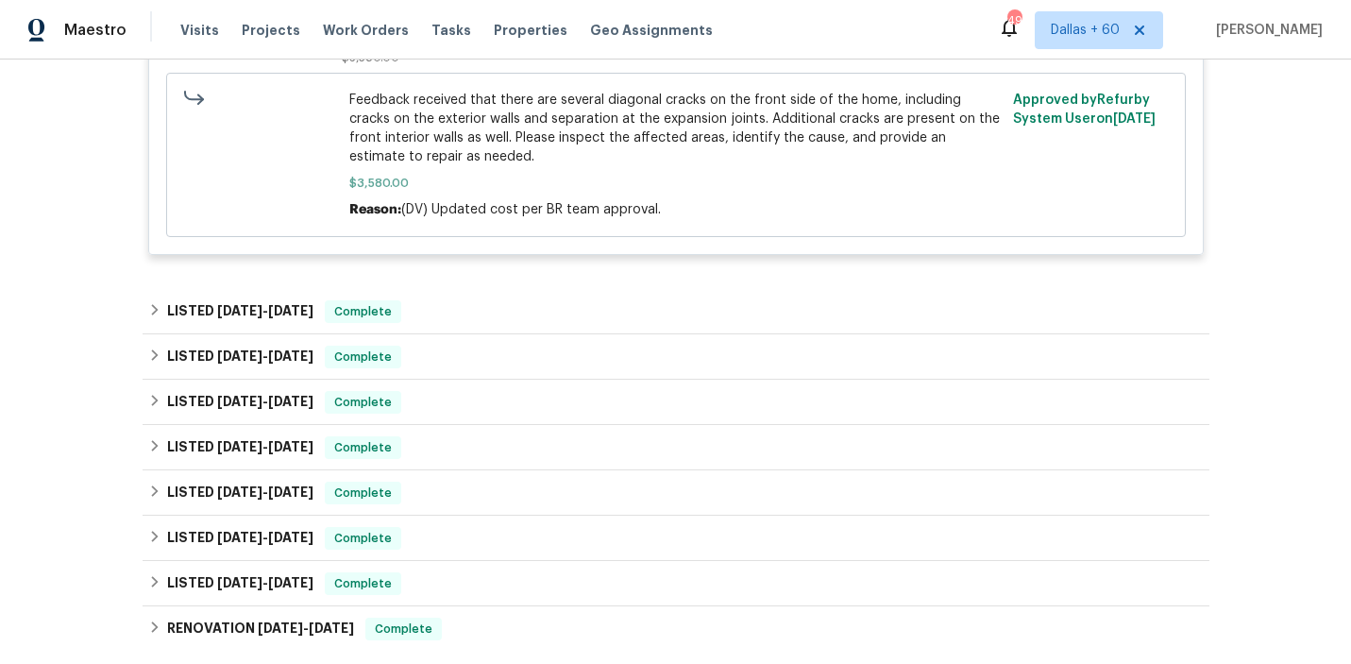
click at [151, 222] on div "Foundation Exterior Overall - Foundation Repair Feedback received that there ar…" at bounding box center [676, 88] width 1054 height 331
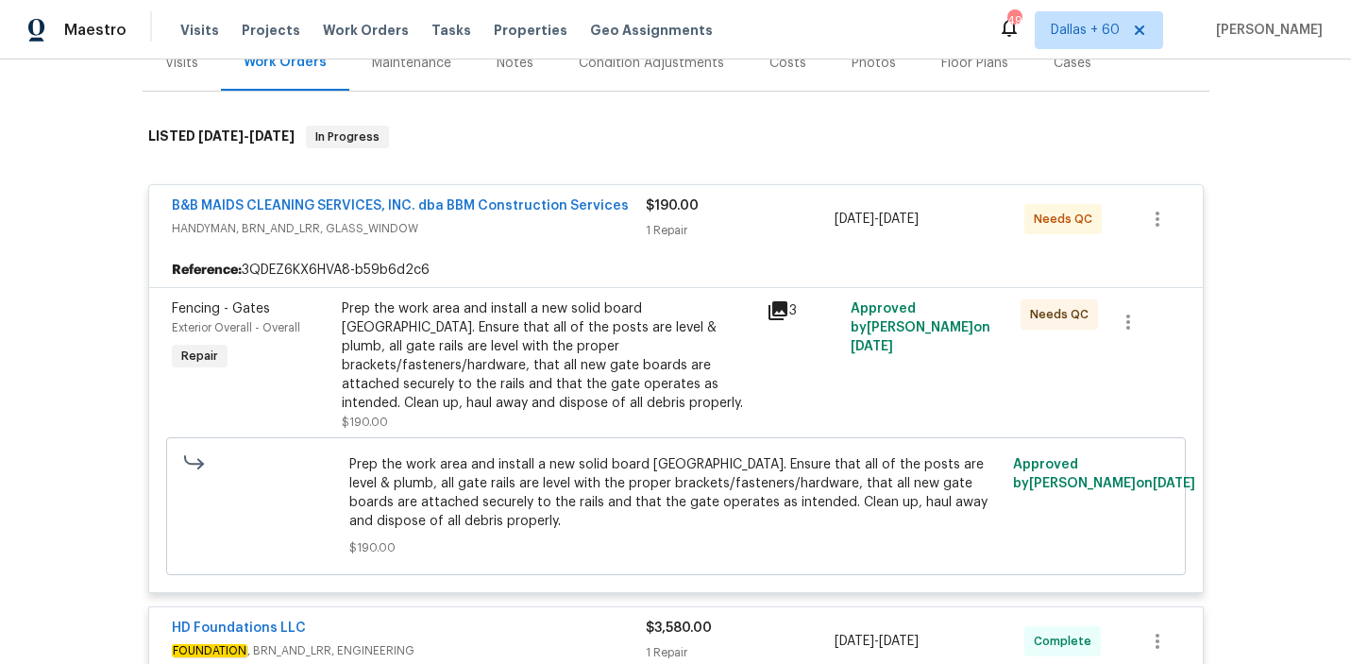
scroll to position [0, 0]
